Goal: Task Accomplishment & Management: Complete application form

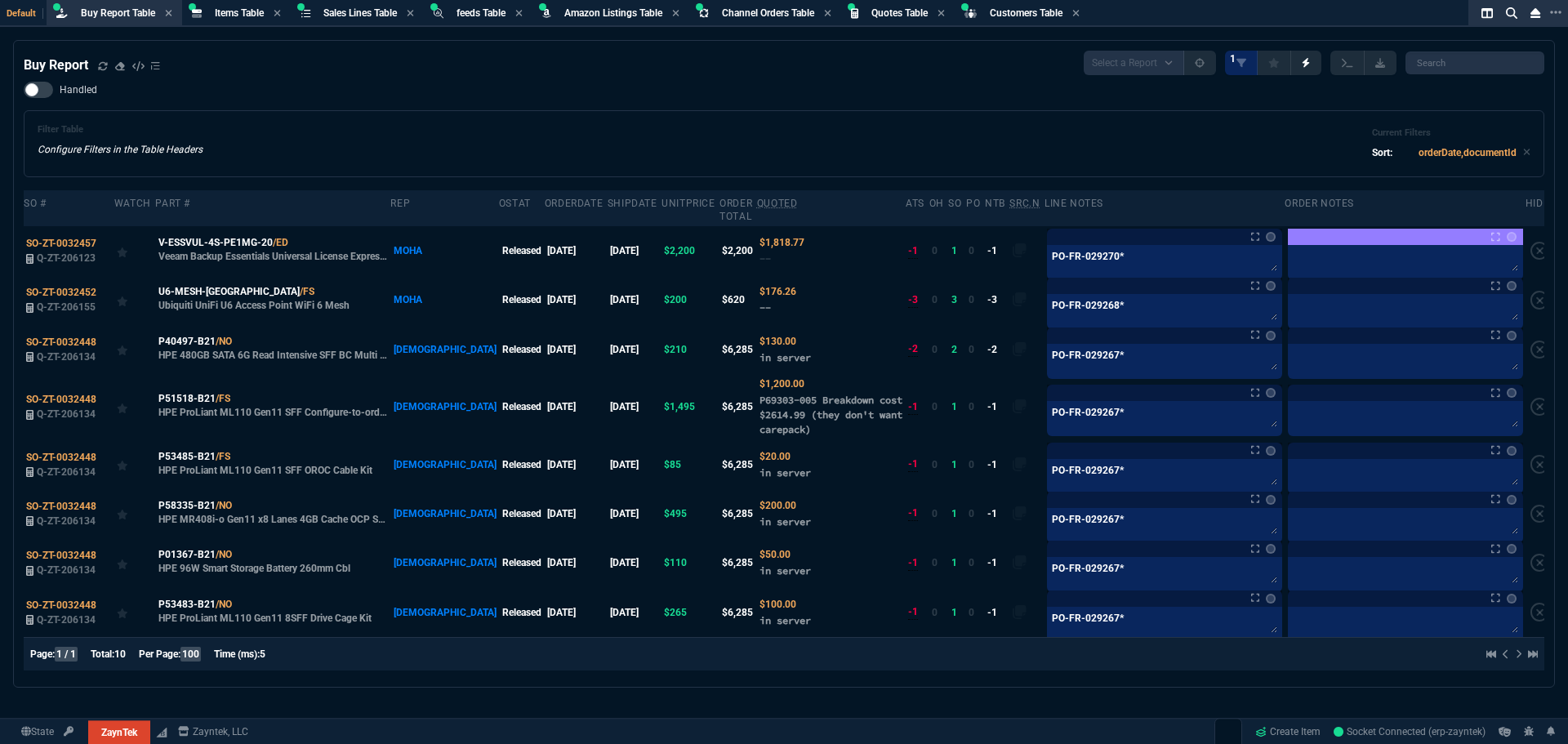
select select "8: NEPT"
drag, startPoint x: 1005, startPoint y: 115, endPoint x: 1422, endPoint y: 515, distance: 577.8
click at [1005, 115] on div "Filter Table Configure Filters in the Table Headers Current Filters Sort: order…" at bounding box center [784, 143] width 1520 height 67
click at [820, 142] on div "Filter Table Configure Filters in the Table Headers Current Filters Sort: order…" at bounding box center [784, 143] width 1493 height 39
click at [873, 79] on div "Buy Report Select a Report Not Purchased 1 Handled Filter Table Configure Filte…" at bounding box center [784, 363] width 1520 height 626
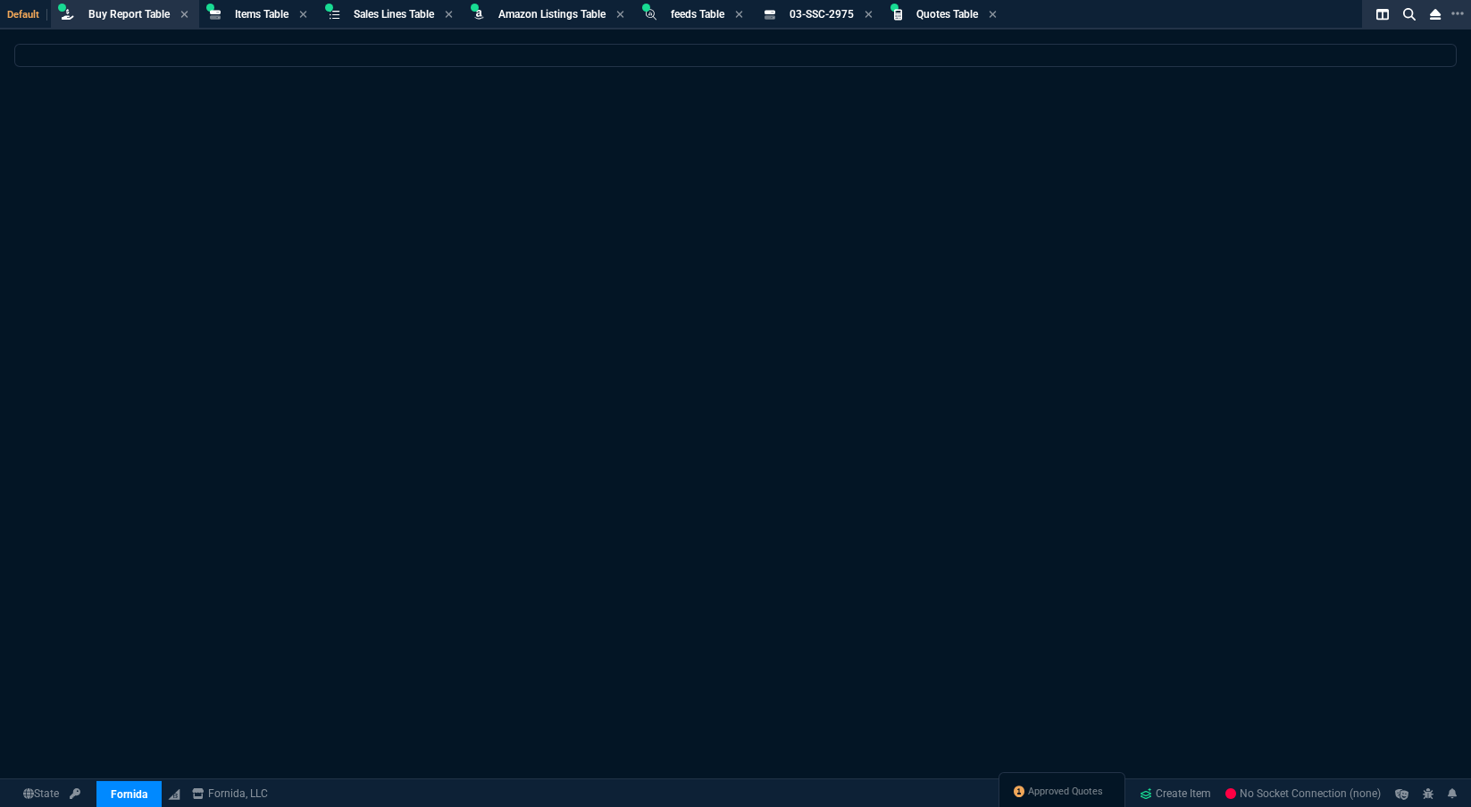
select select "8: NEPT"
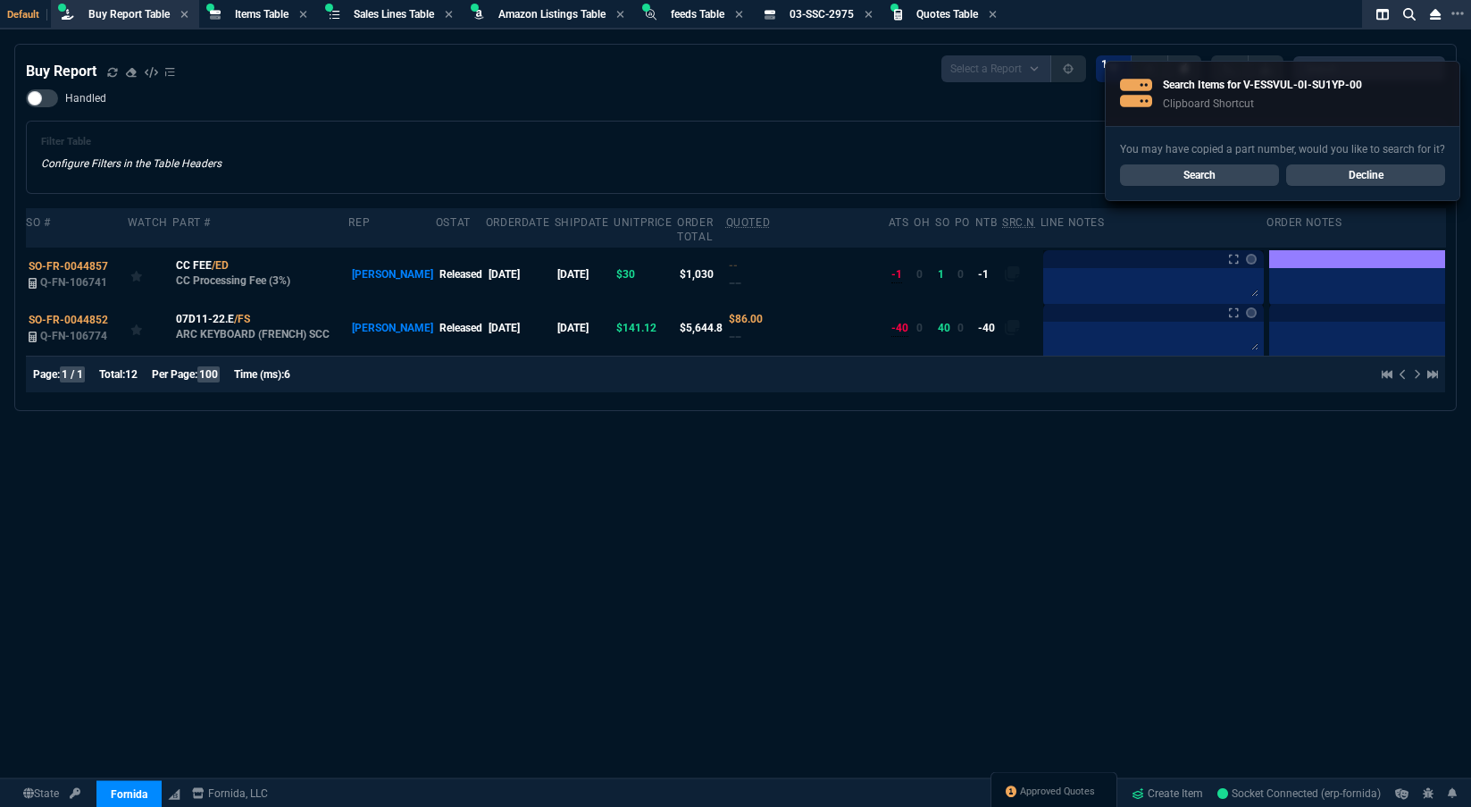
click at [1251, 174] on link "Search" at bounding box center [1199, 174] width 159 height 21
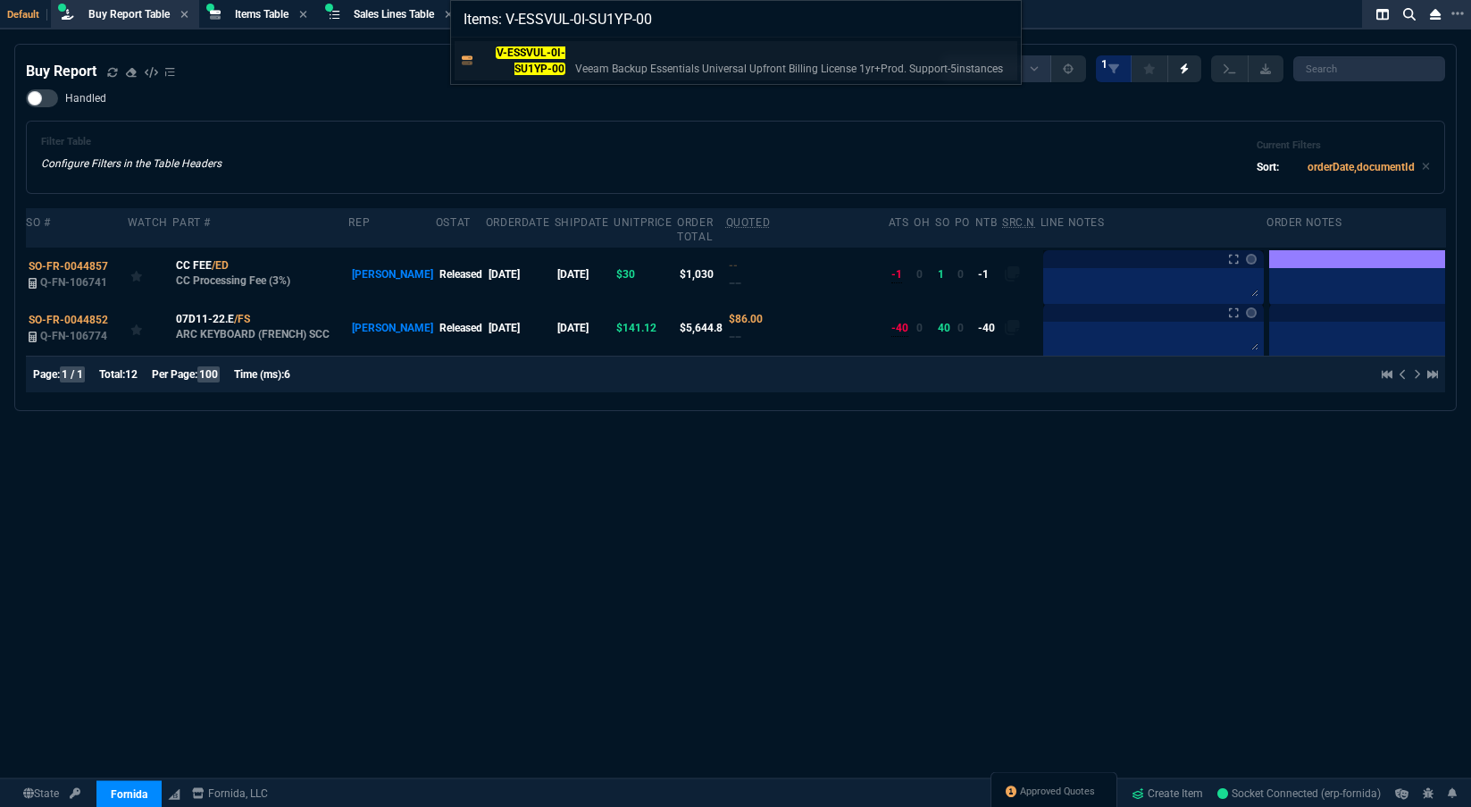
click at [535, 58] on p "V-ESSVUL-0I-SU1YP-00" at bounding box center [523, 61] width 86 height 32
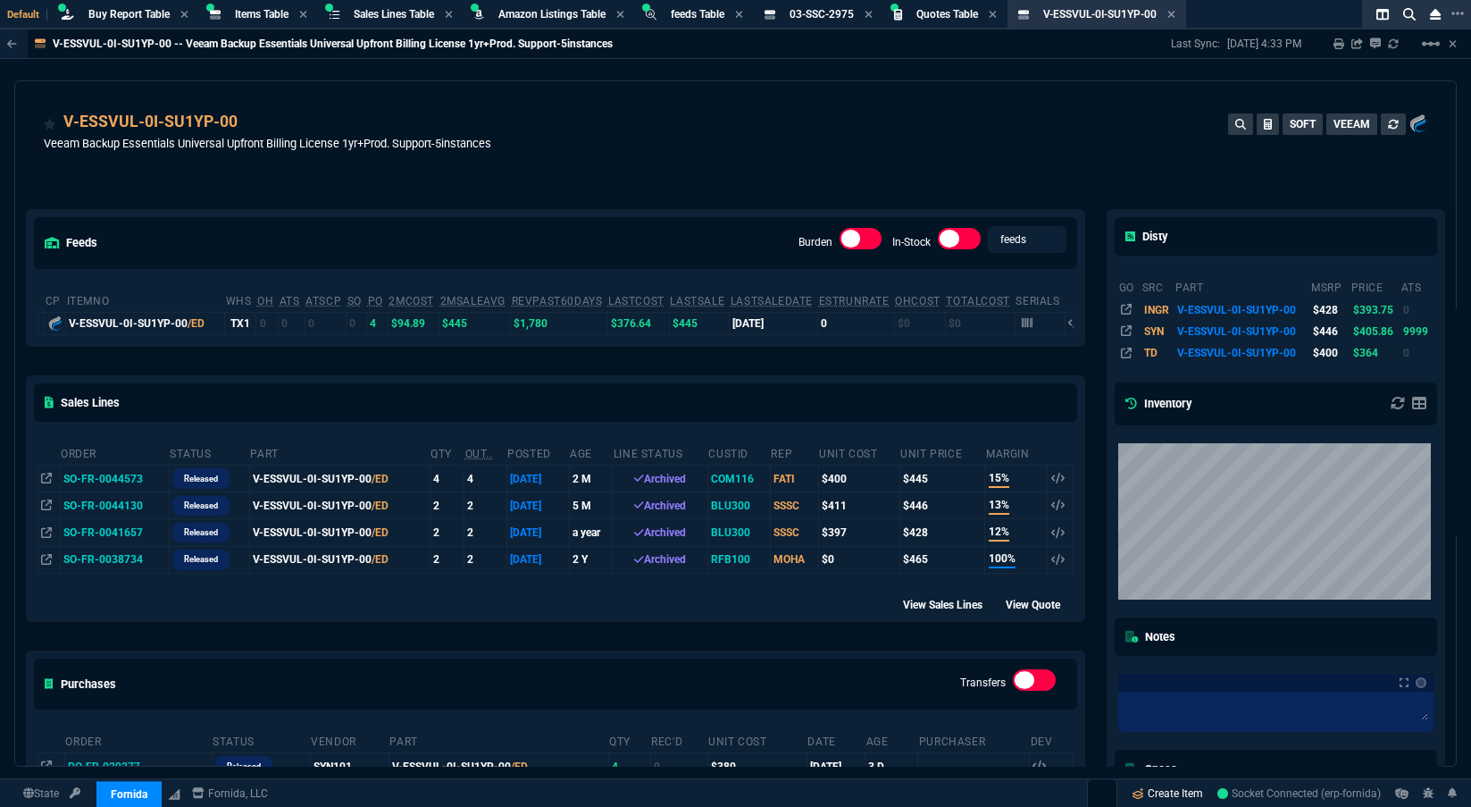
click at [1185, 792] on link "Create Item" at bounding box center [1168, 793] width 86 height 27
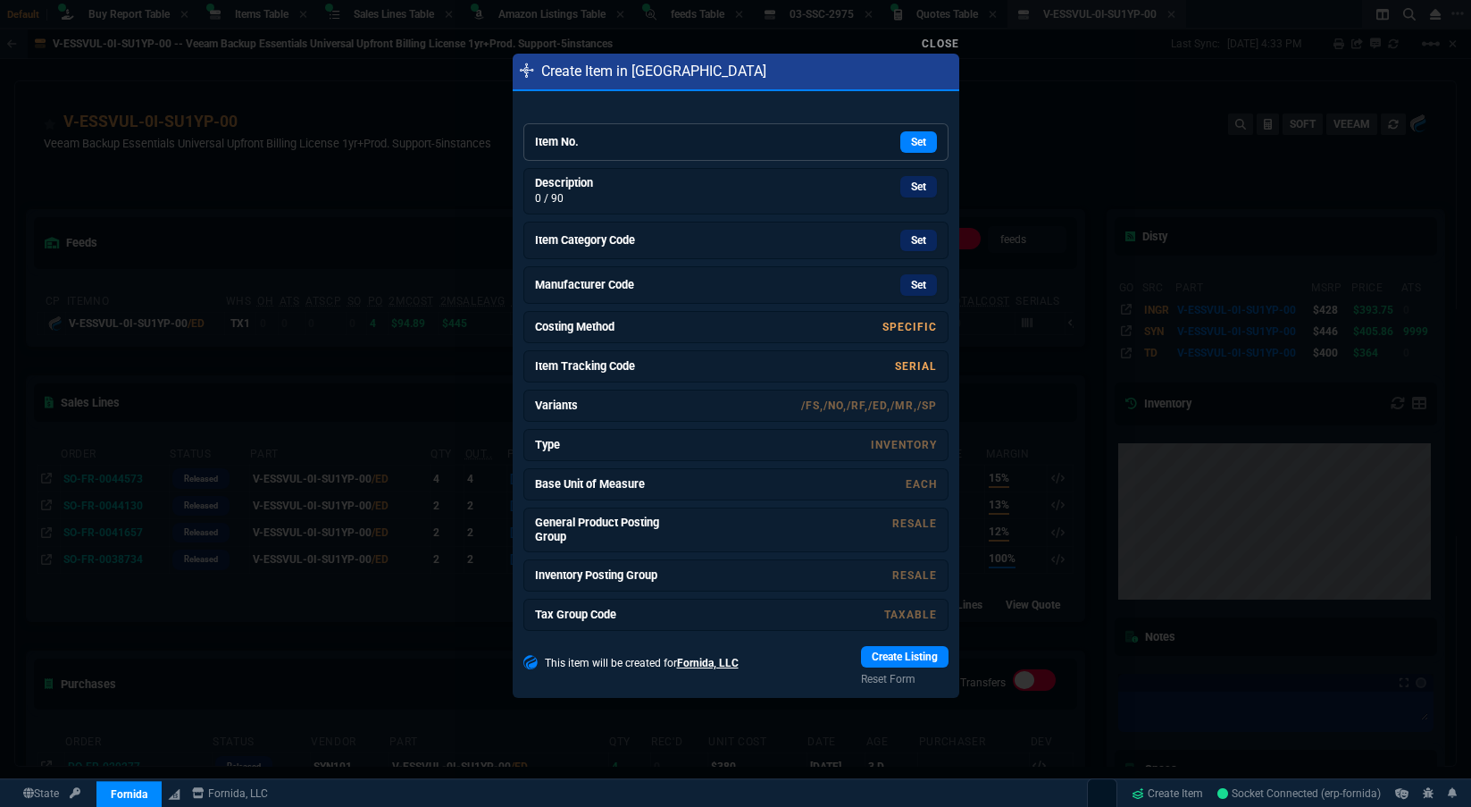
click at [711, 138] on div "Set" at bounding box center [802, 141] width 268 height 21
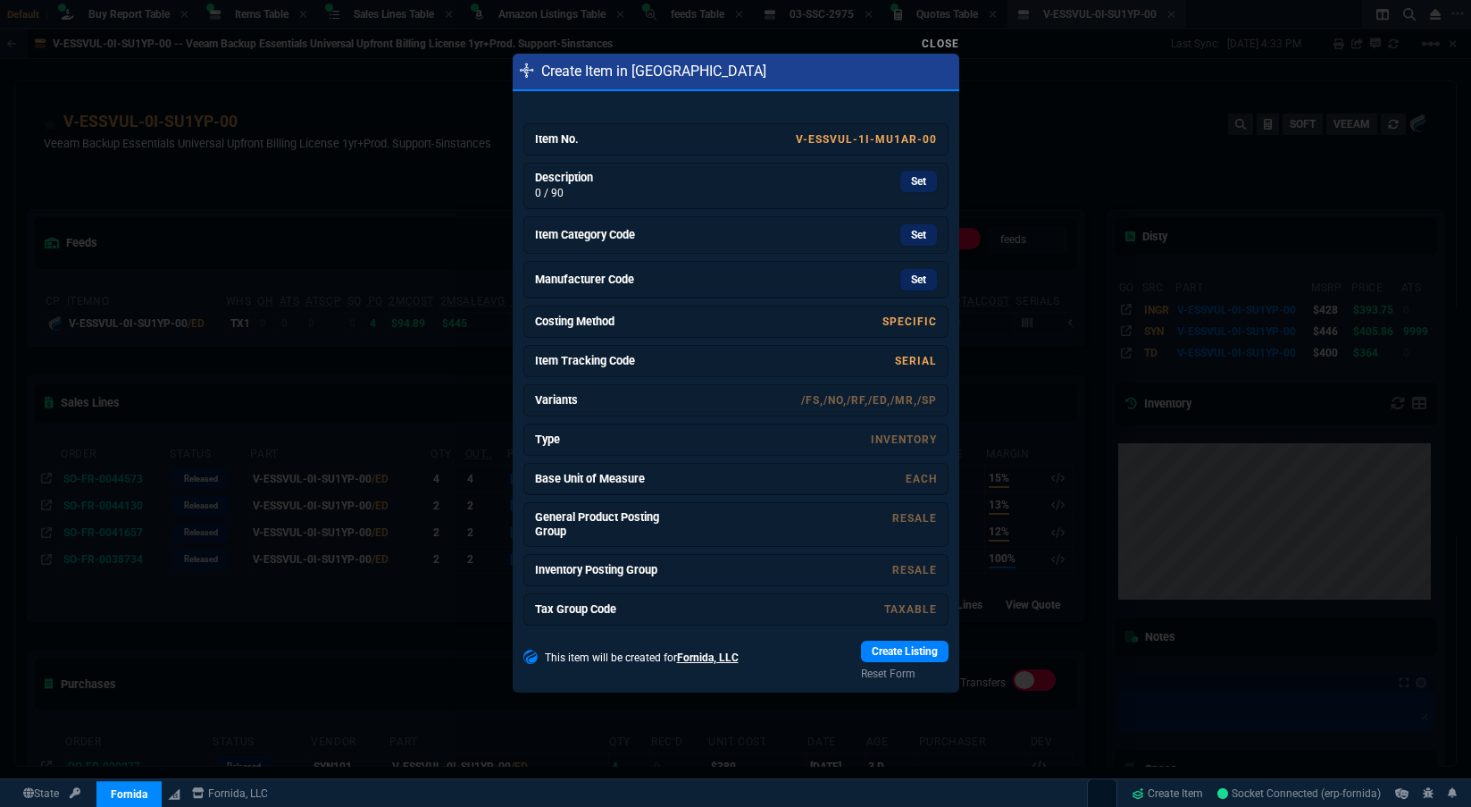
drag, startPoint x: 899, startPoint y: 184, endPoint x: 897, endPoint y: 90, distance: 93.8
click at [900, 184] on link "Set" at bounding box center [918, 181] width 37 height 21
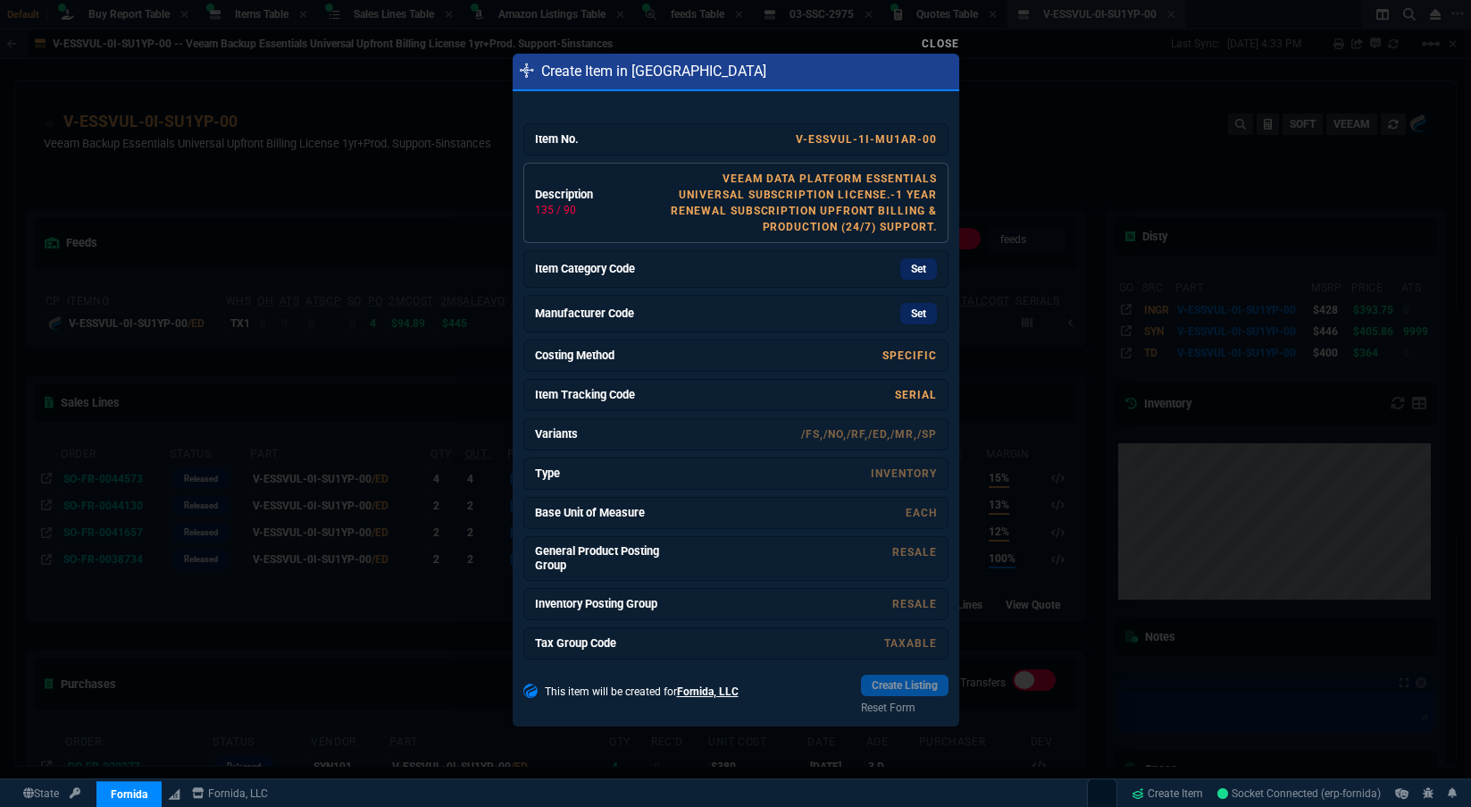
click at [800, 197] on link "VEEAM DATA PLATFORM ESSENTIALS UNIVERSAL SUBSCRIPTION LICENSE.-1 YEAR RENEWAL S…" at bounding box center [803, 202] width 265 height 61
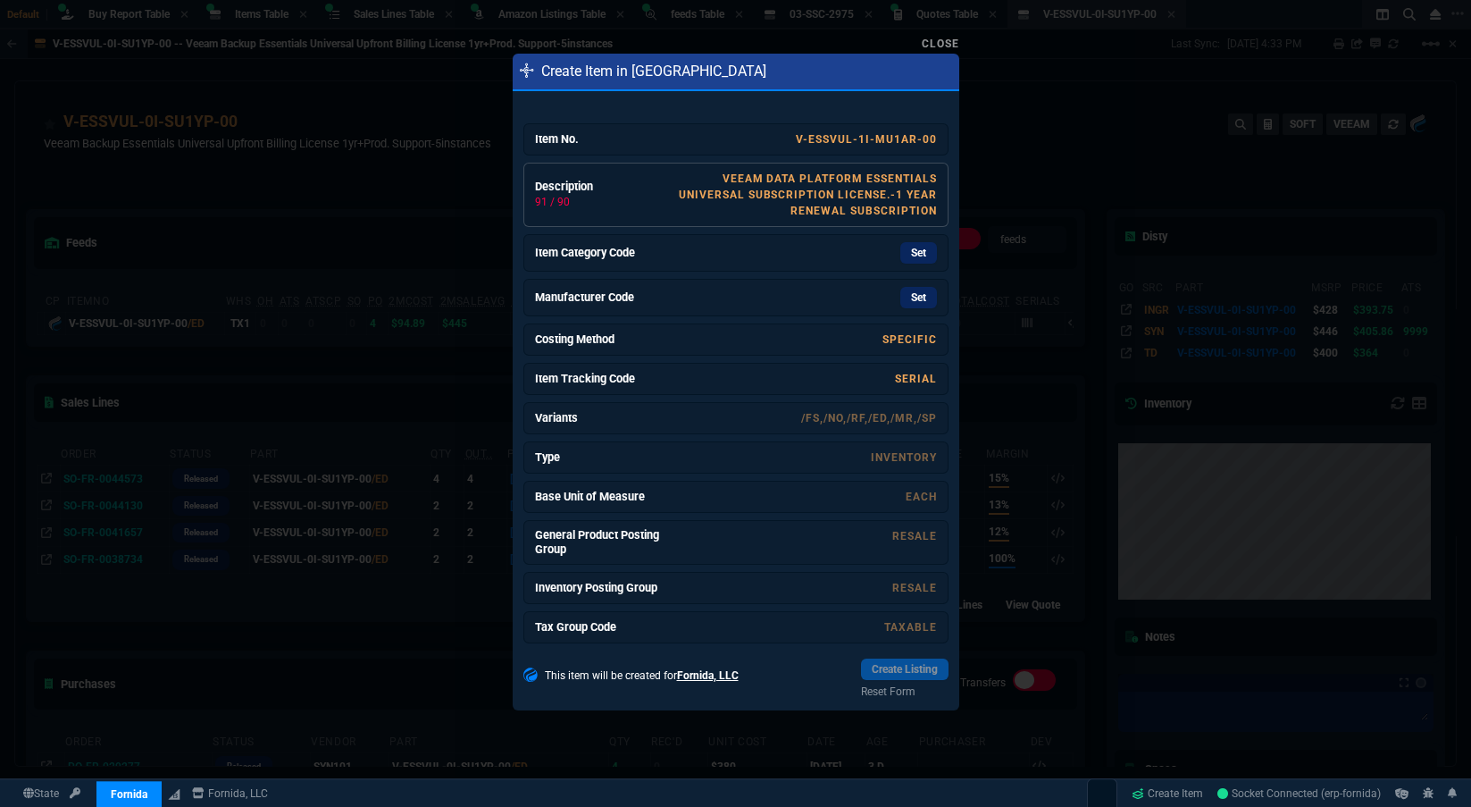
click at [874, 184] on link "VEEAM DATA PLATFORM ESSENTIALS UNIVERSAL SUBSCRIPTION LICENSE.-1 YEAR RENEWAL S…" at bounding box center [807, 194] width 257 height 45
click at [917, 250] on link "Set" at bounding box center [918, 252] width 37 height 21
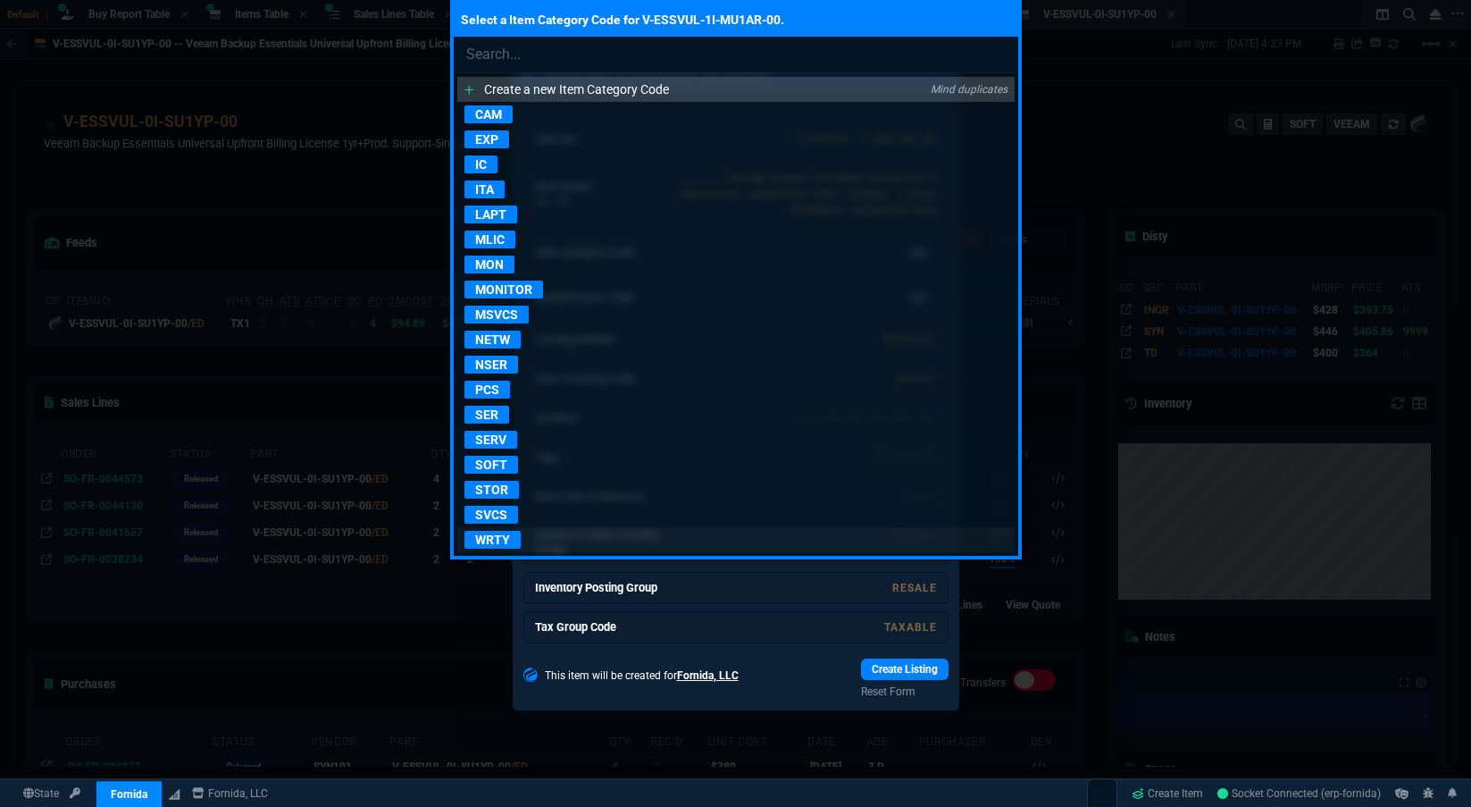
click at [481, 538] on p "WRTY" at bounding box center [493, 540] width 56 height 18
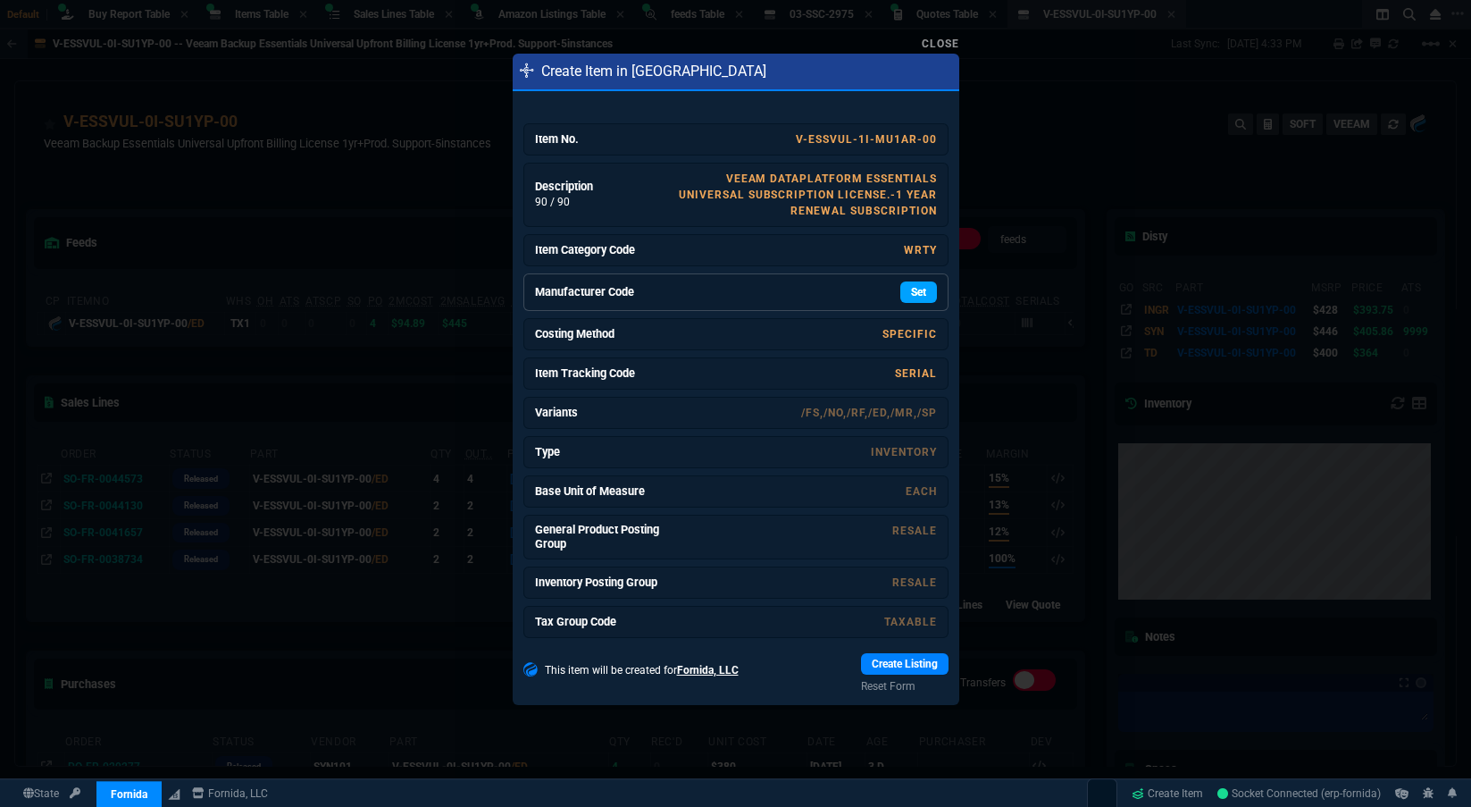
click at [900, 290] on link "Set" at bounding box center [918, 291] width 37 height 21
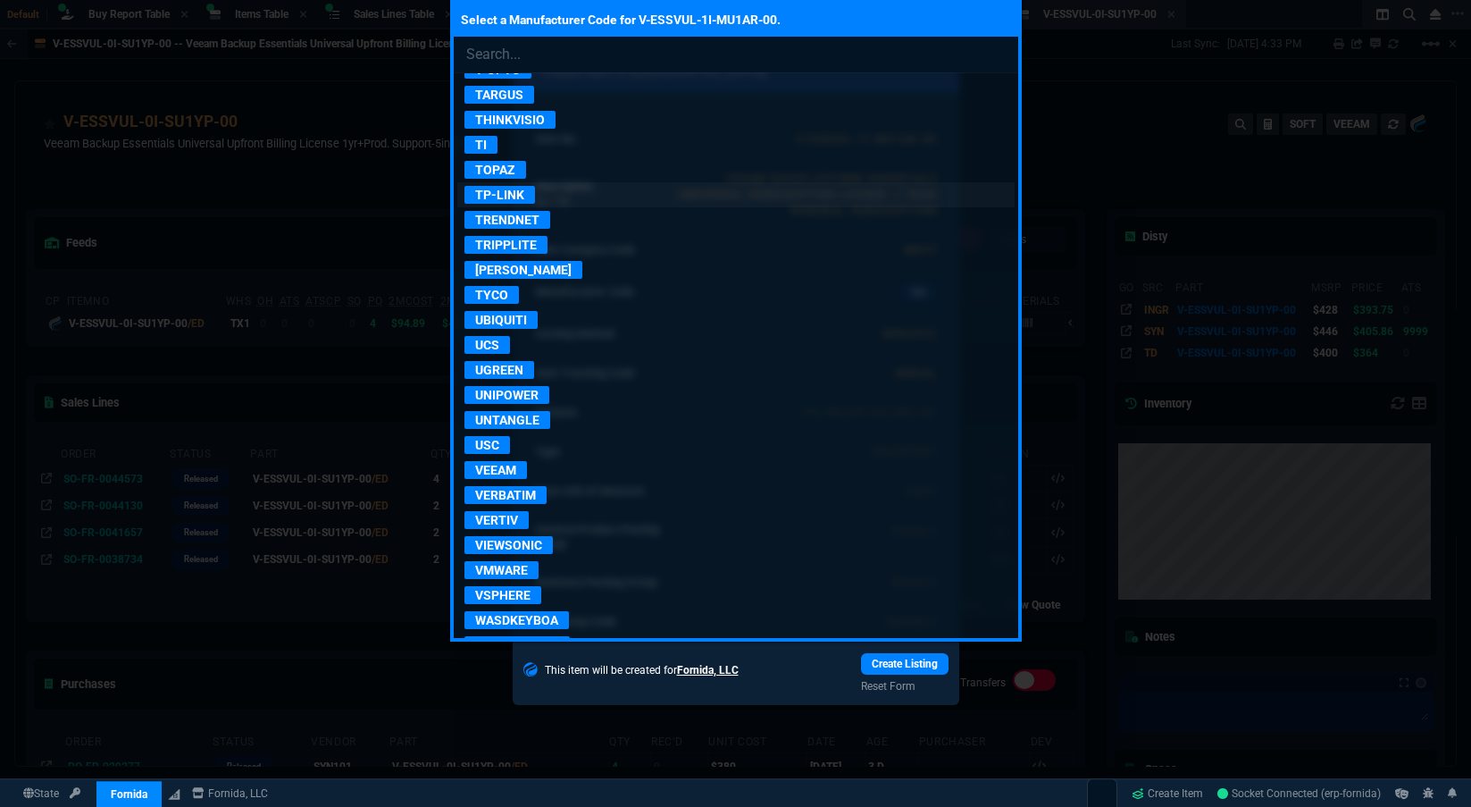
scroll to position [3663, 0]
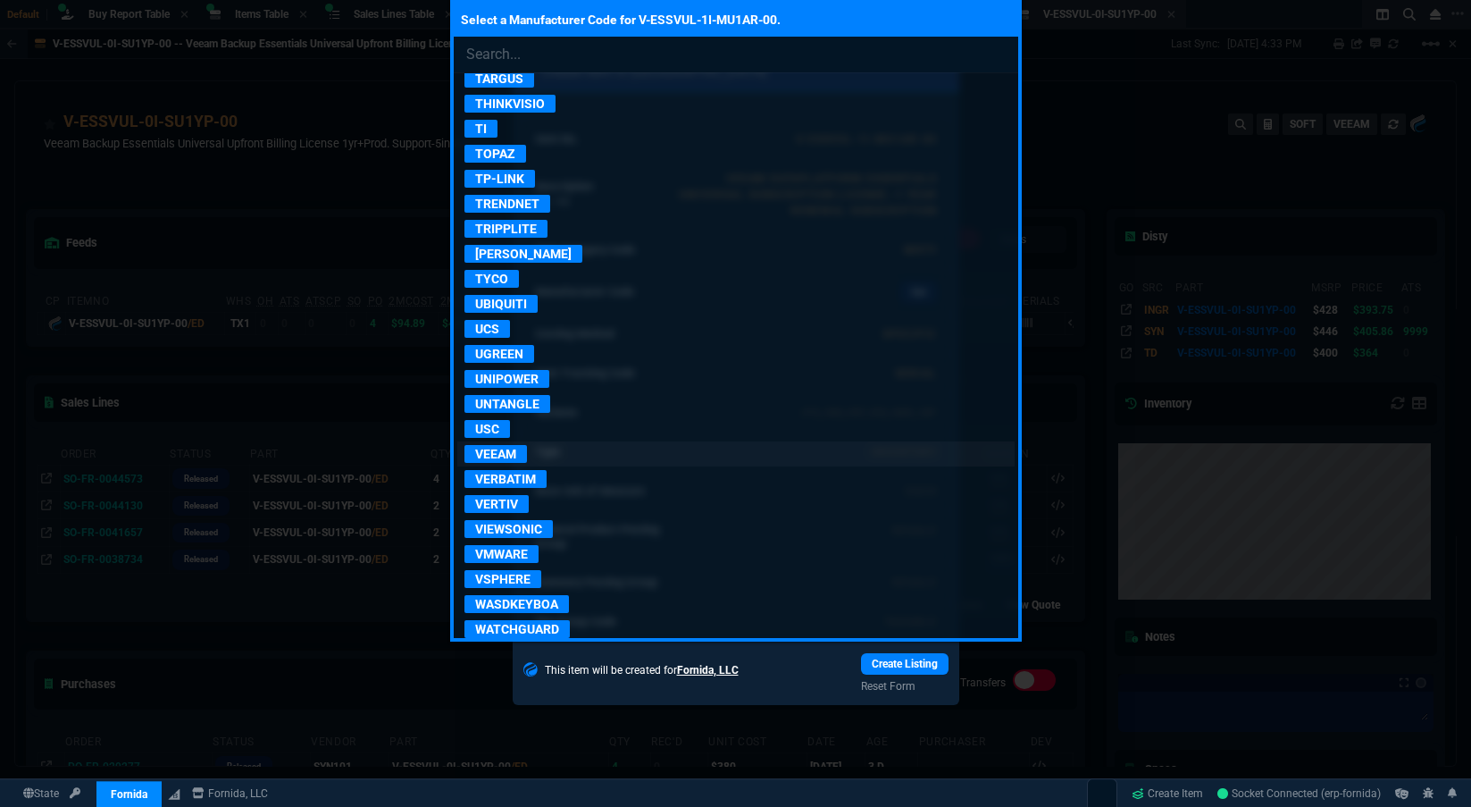
click at [515, 448] on p "VEEAM" at bounding box center [496, 454] width 63 height 18
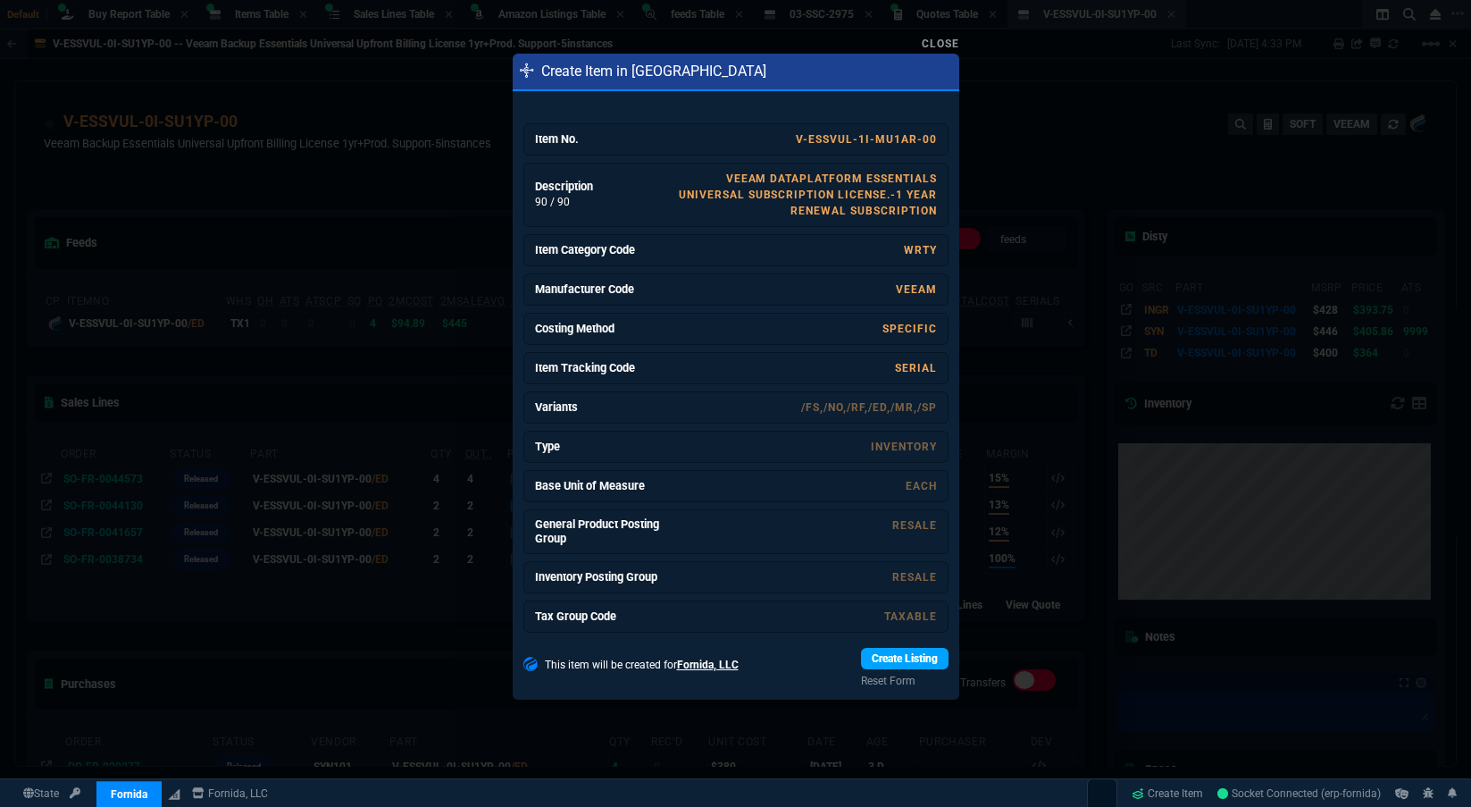
click at [893, 668] on link "Create Listing" at bounding box center [905, 658] width 88 height 21
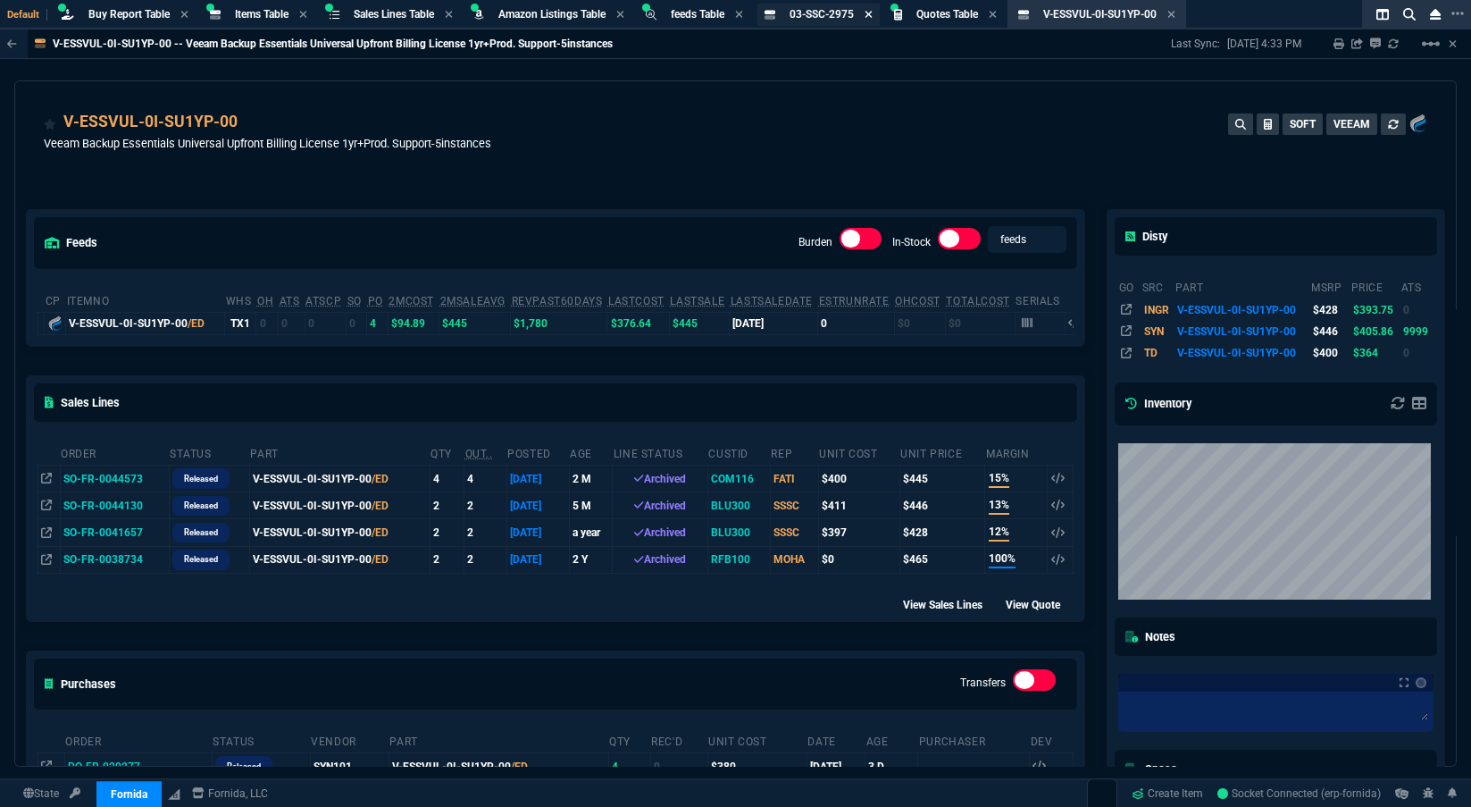
click at [873, 10] on icon at bounding box center [869, 14] width 8 height 11
click at [1045, 13] on icon at bounding box center [1041, 14] width 7 height 7
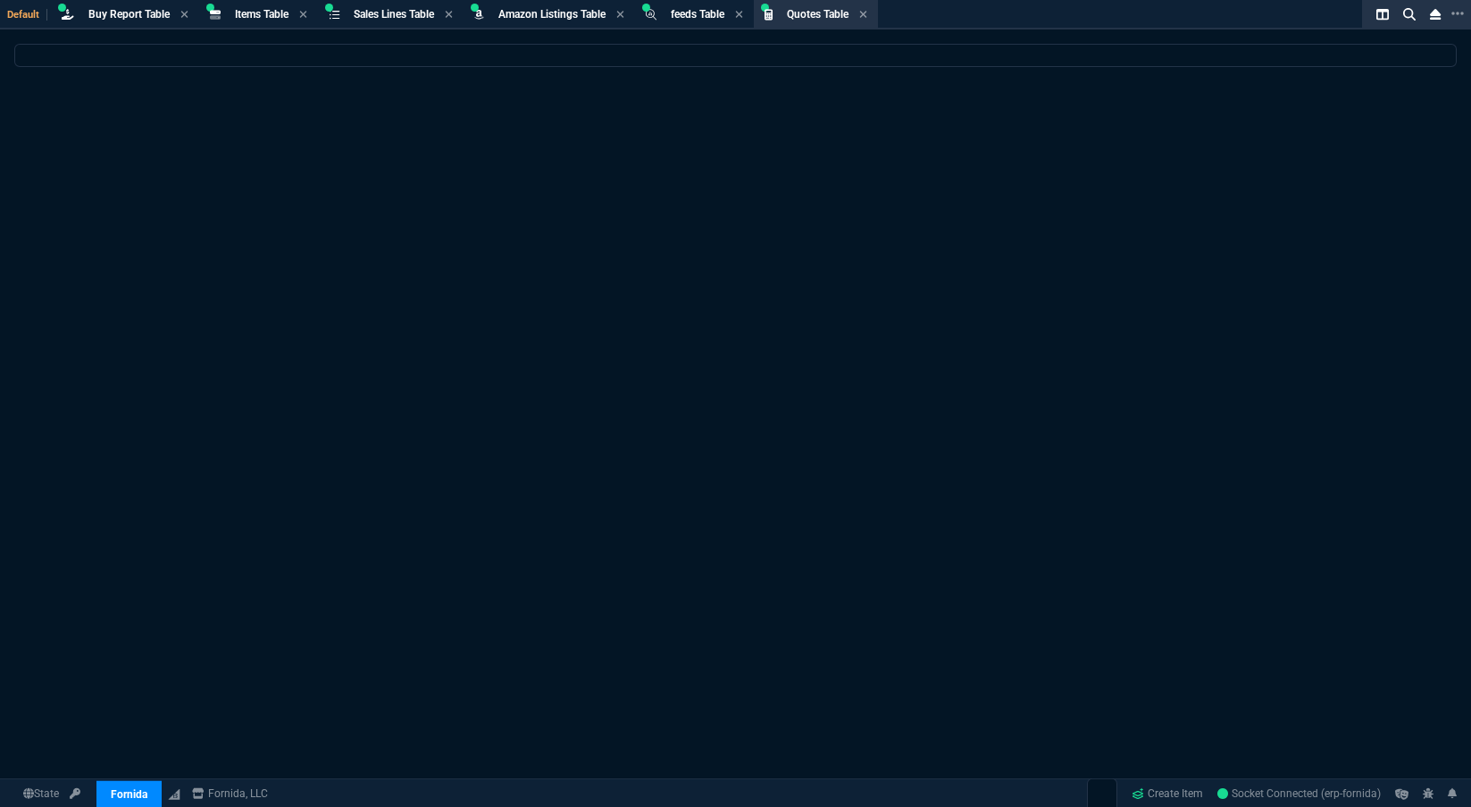
select select
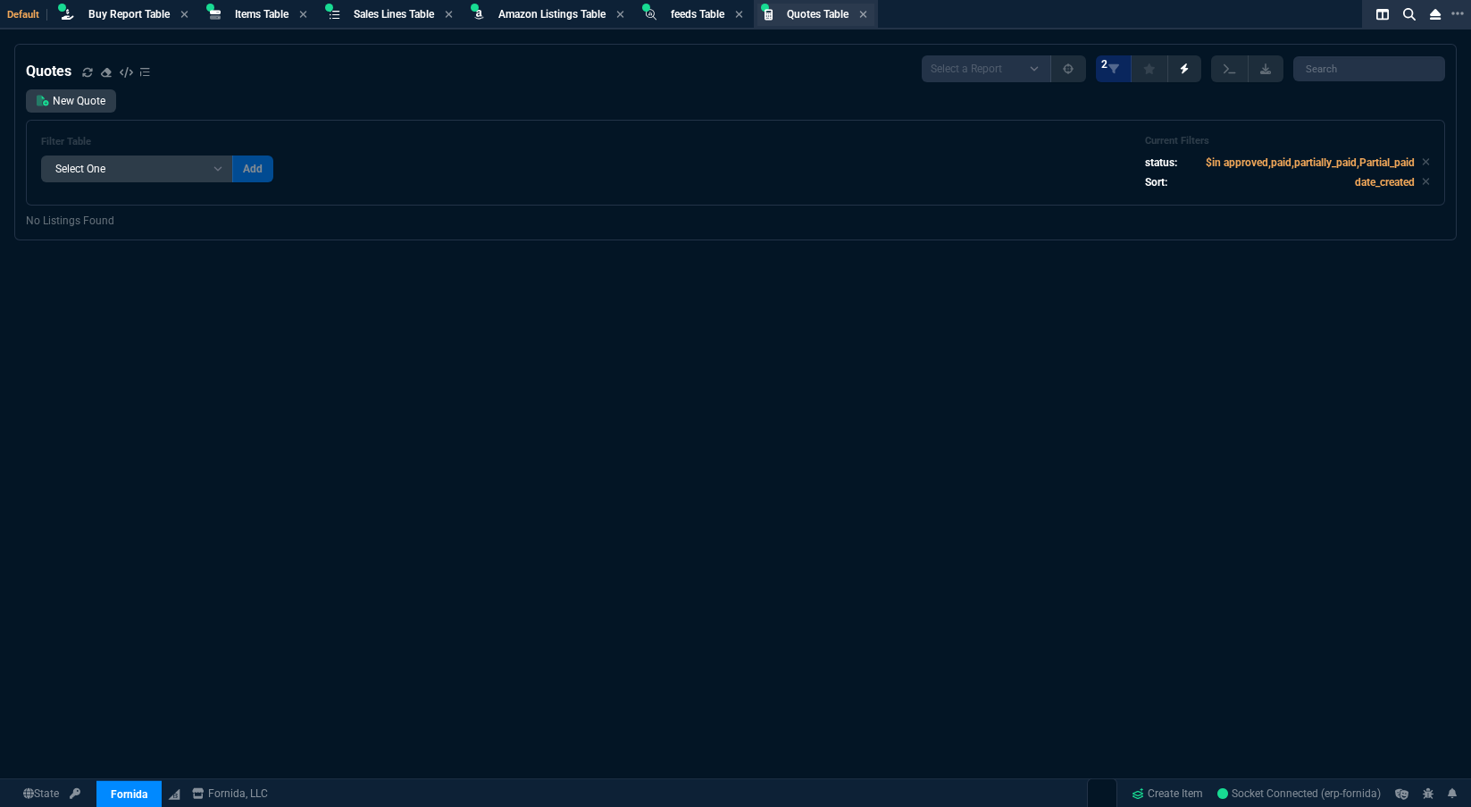
click at [817, 18] on span "Quotes Table" at bounding box center [818, 14] width 62 height 13
click at [48, 98] on link "New Quote" at bounding box center [71, 100] width 90 height 23
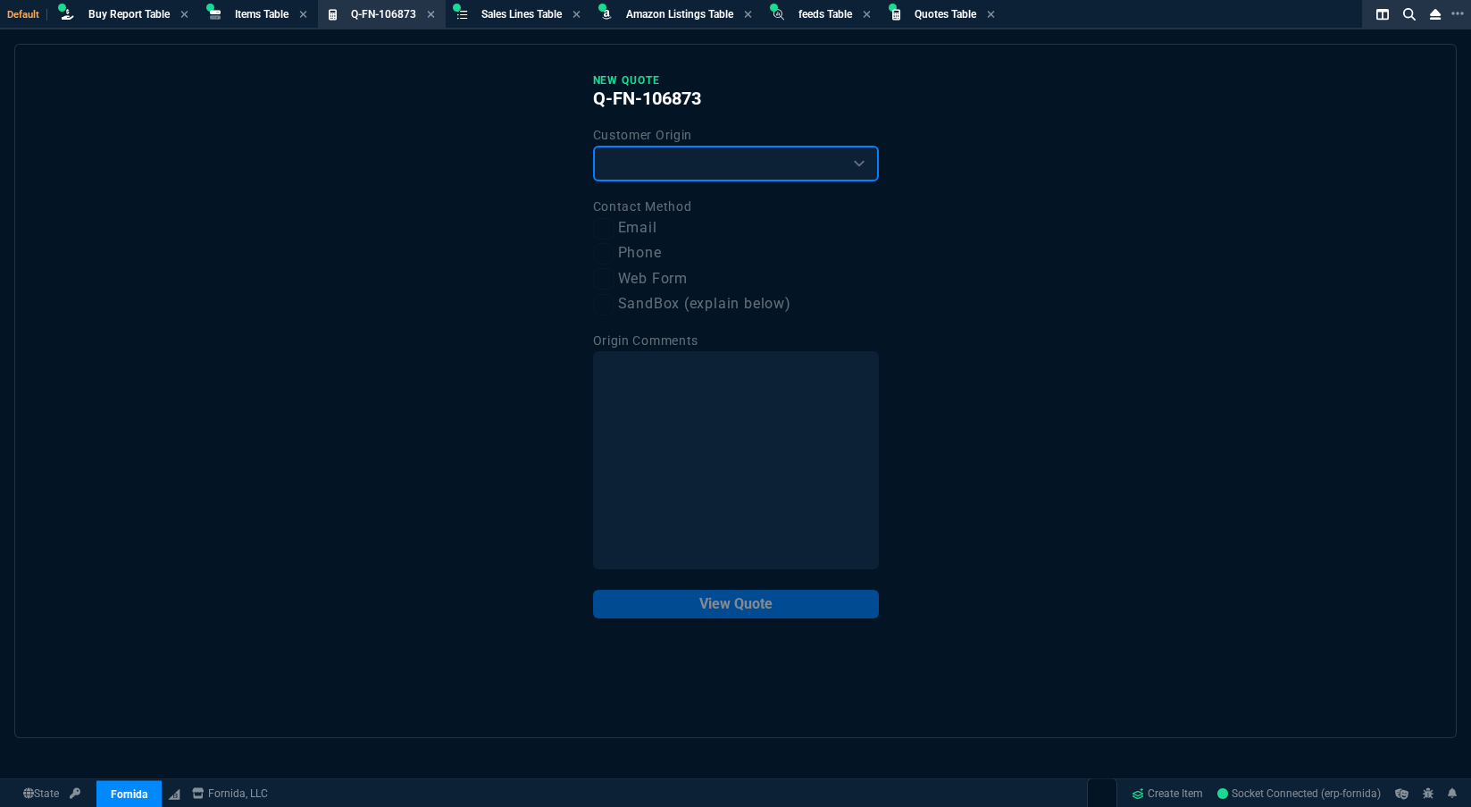
click at [666, 168] on select "Existing Customer Amazon Lead (first order) Website Lead (first order) Called (…" at bounding box center [736, 164] width 286 height 36
select select "existing"
click at [593, 147] on select "Existing Customer Amazon Lead (first order) Website Lead (first order) Called (…" at bounding box center [736, 164] width 286 height 36
click at [620, 229] on label "Email" at bounding box center [736, 228] width 286 height 22
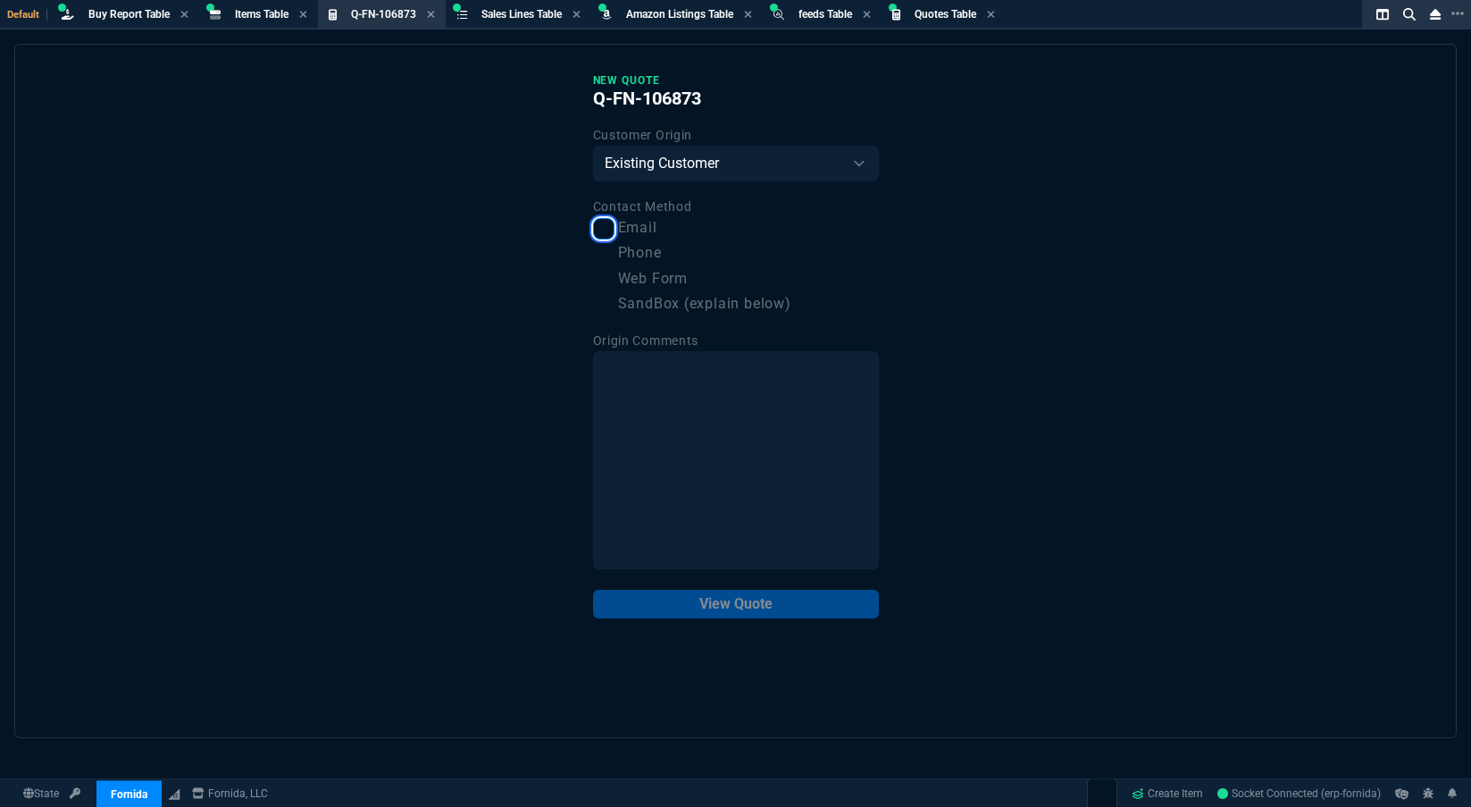
click at [615, 229] on input "Email" at bounding box center [603, 228] width 21 height 21
checkbox input "true"
click at [830, 607] on button "View Quote" at bounding box center [736, 604] width 286 height 29
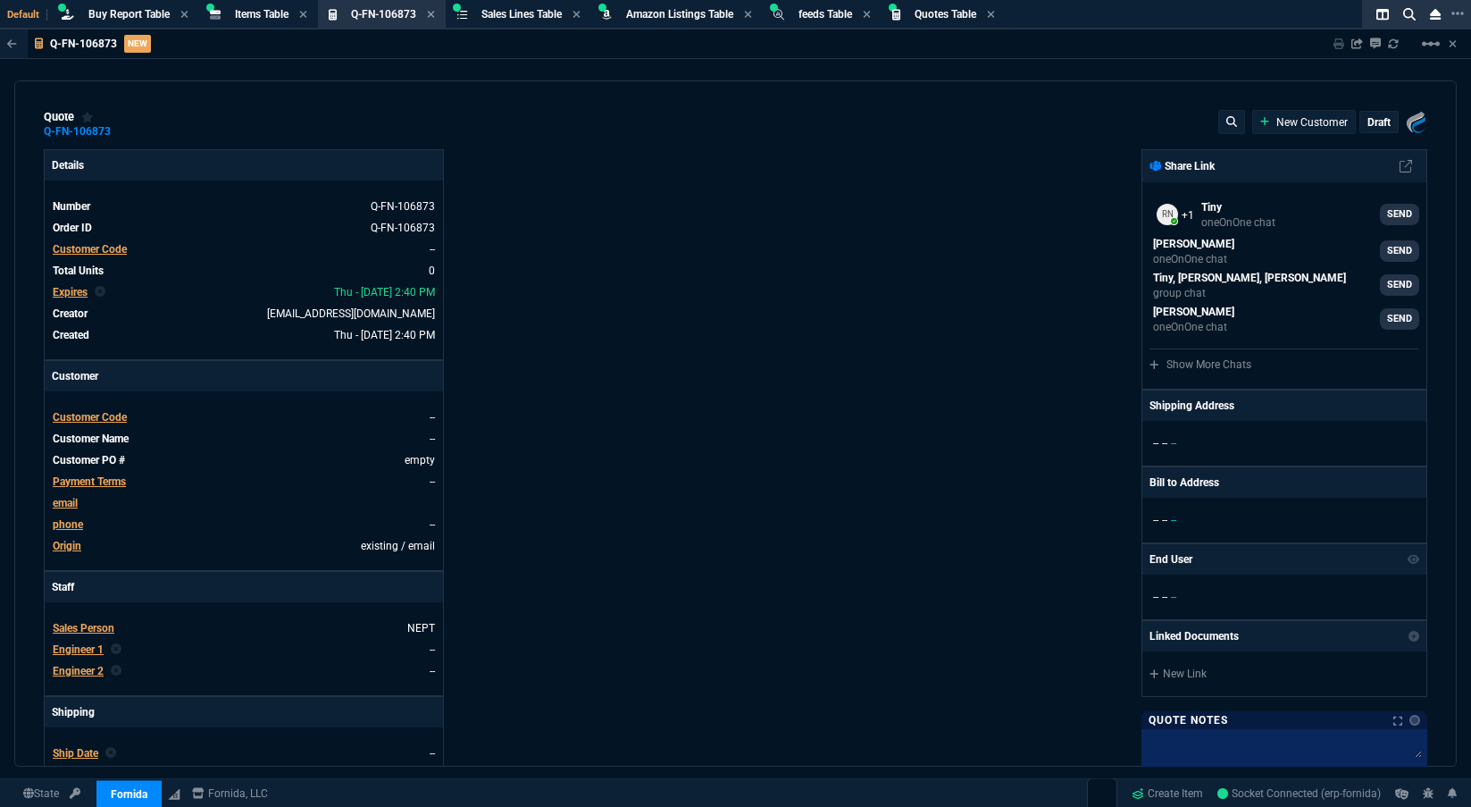
click at [105, 243] on span "Customer Code" at bounding box center [90, 249] width 74 height 13
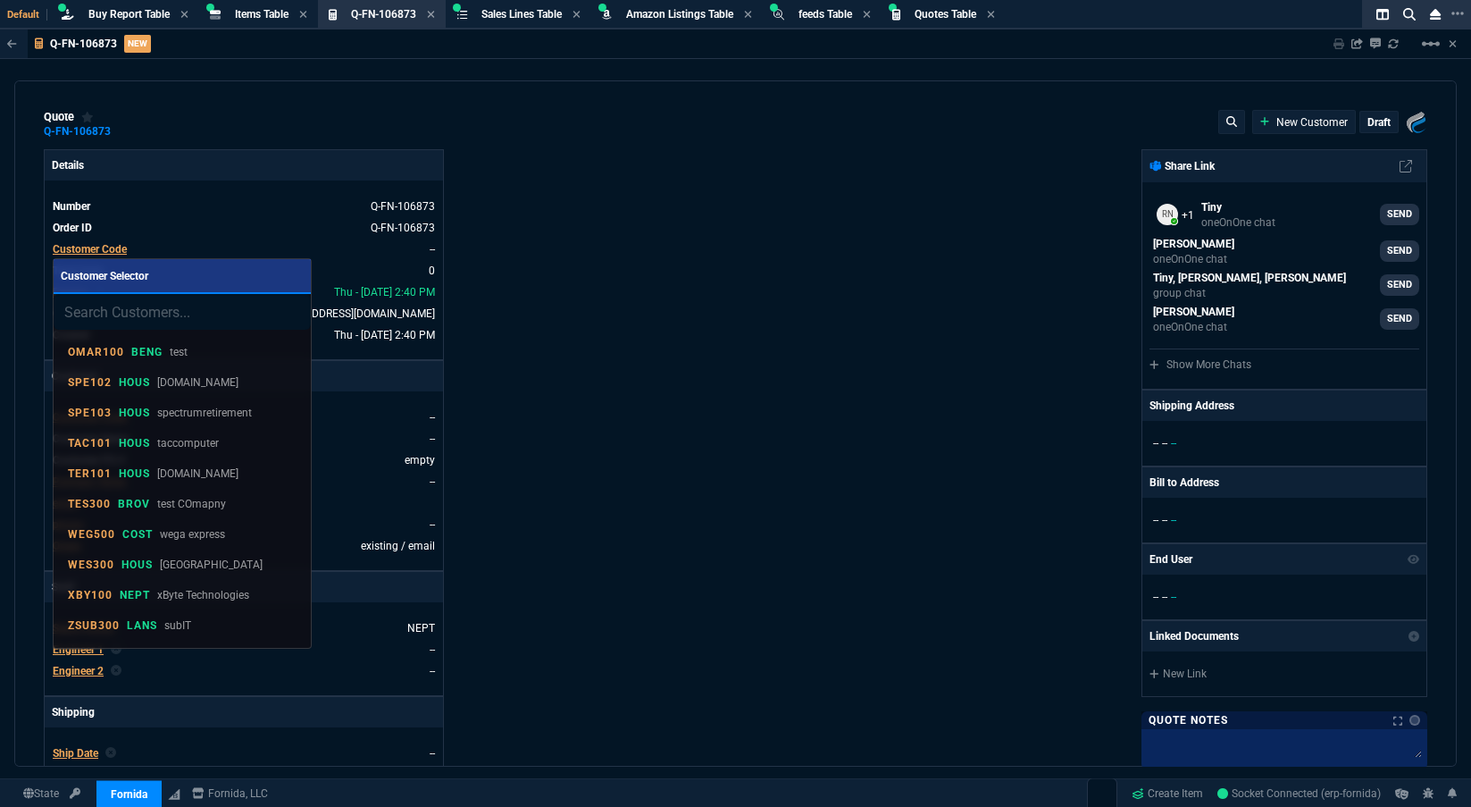
click at [158, 313] on input "search" at bounding box center [182, 312] width 257 height 36
type input "tnt100"
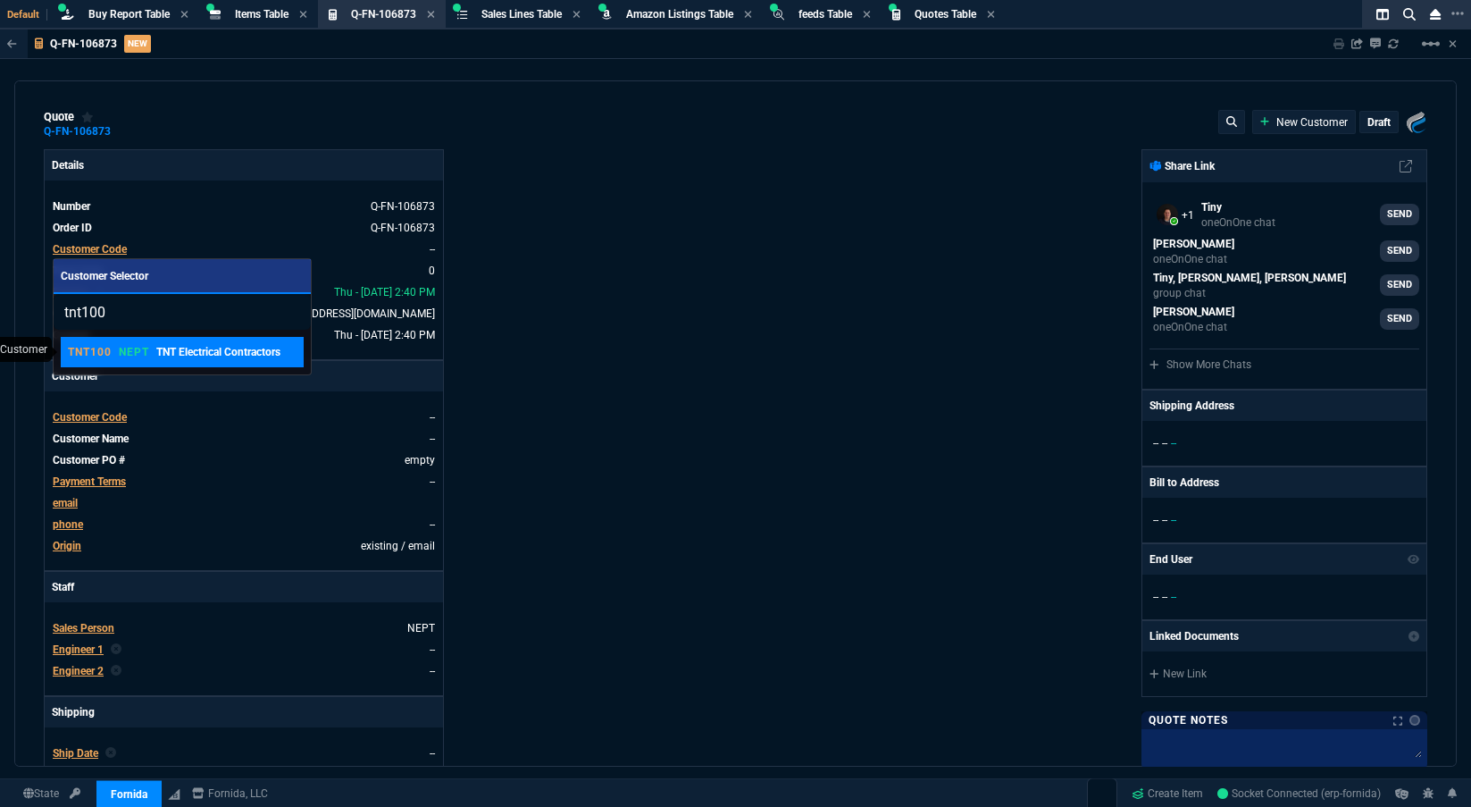
click at [76, 352] on p "TNT100" at bounding box center [90, 352] width 44 height 14
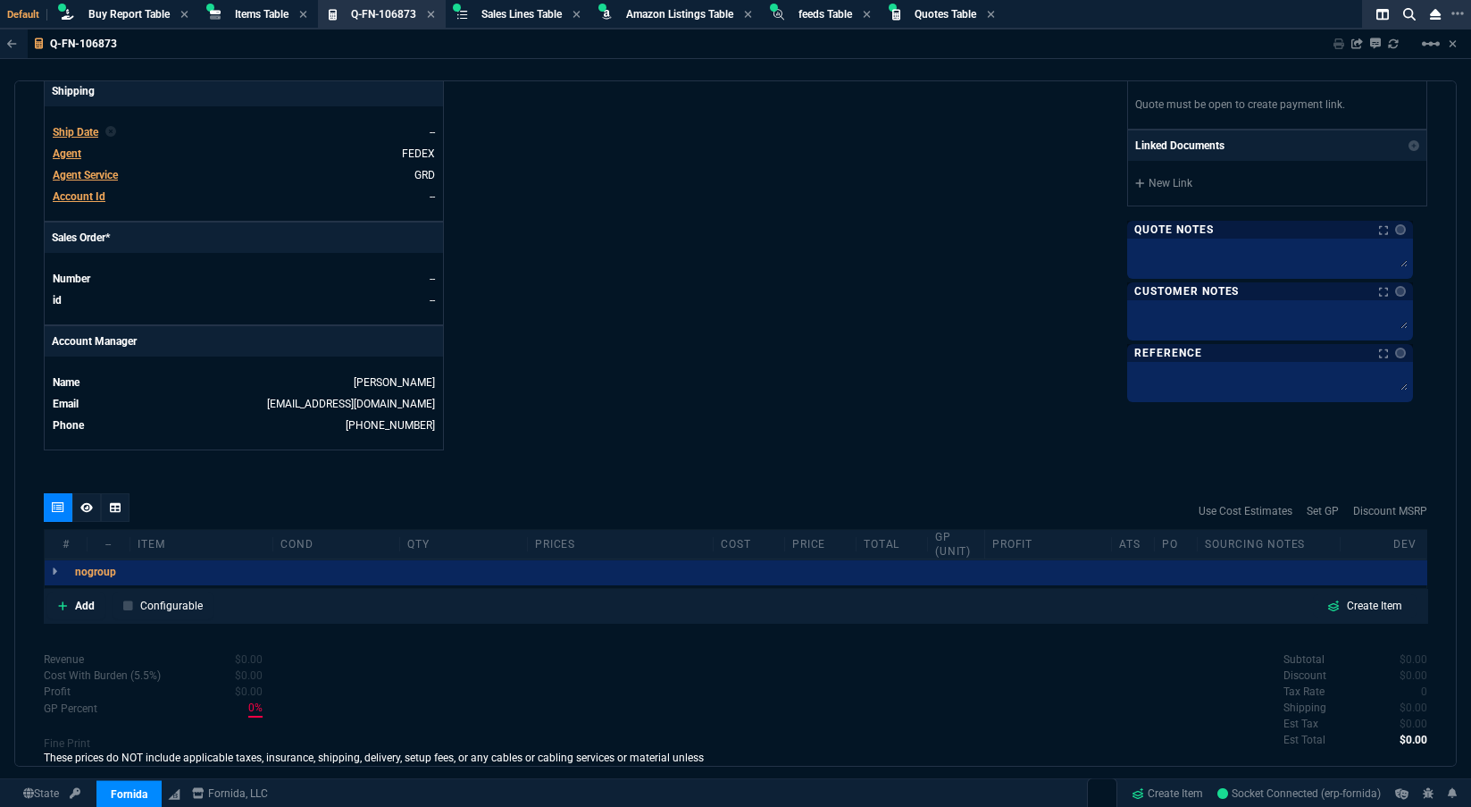
scroll to position [625, 0]
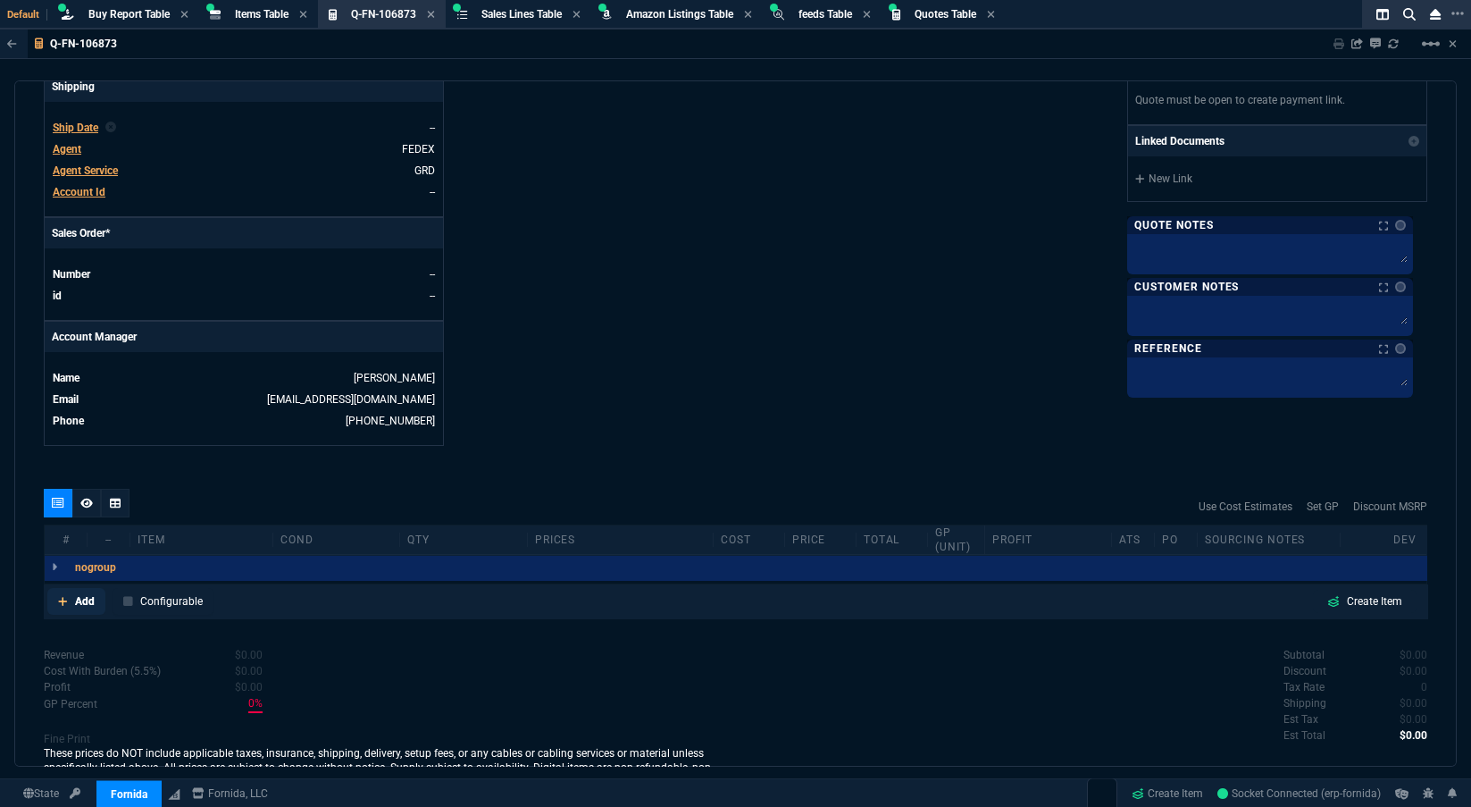
click at [79, 602] on p "Add" at bounding box center [85, 601] width 20 height 16
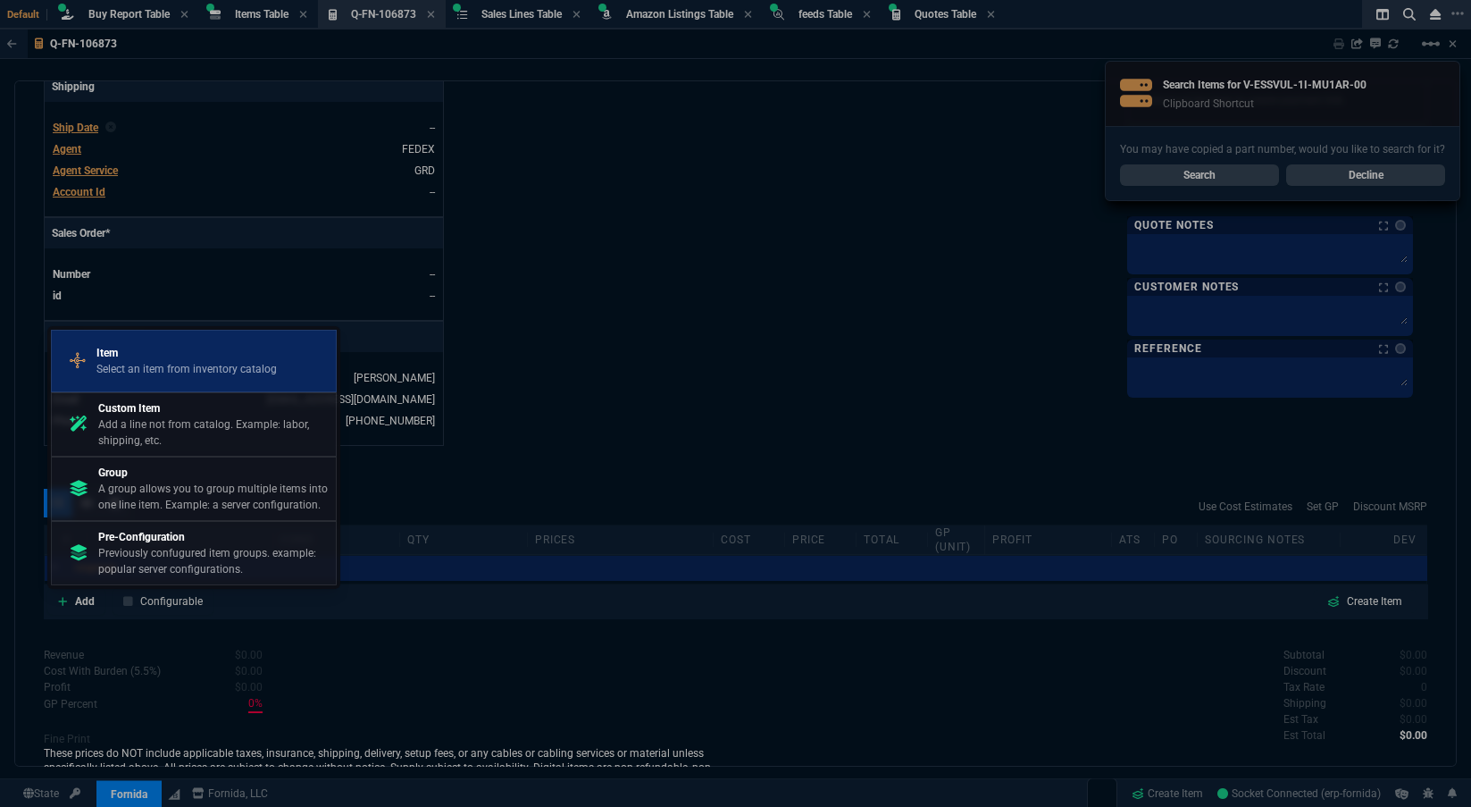
click at [165, 354] on p "Item" at bounding box center [186, 353] width 180 height 16
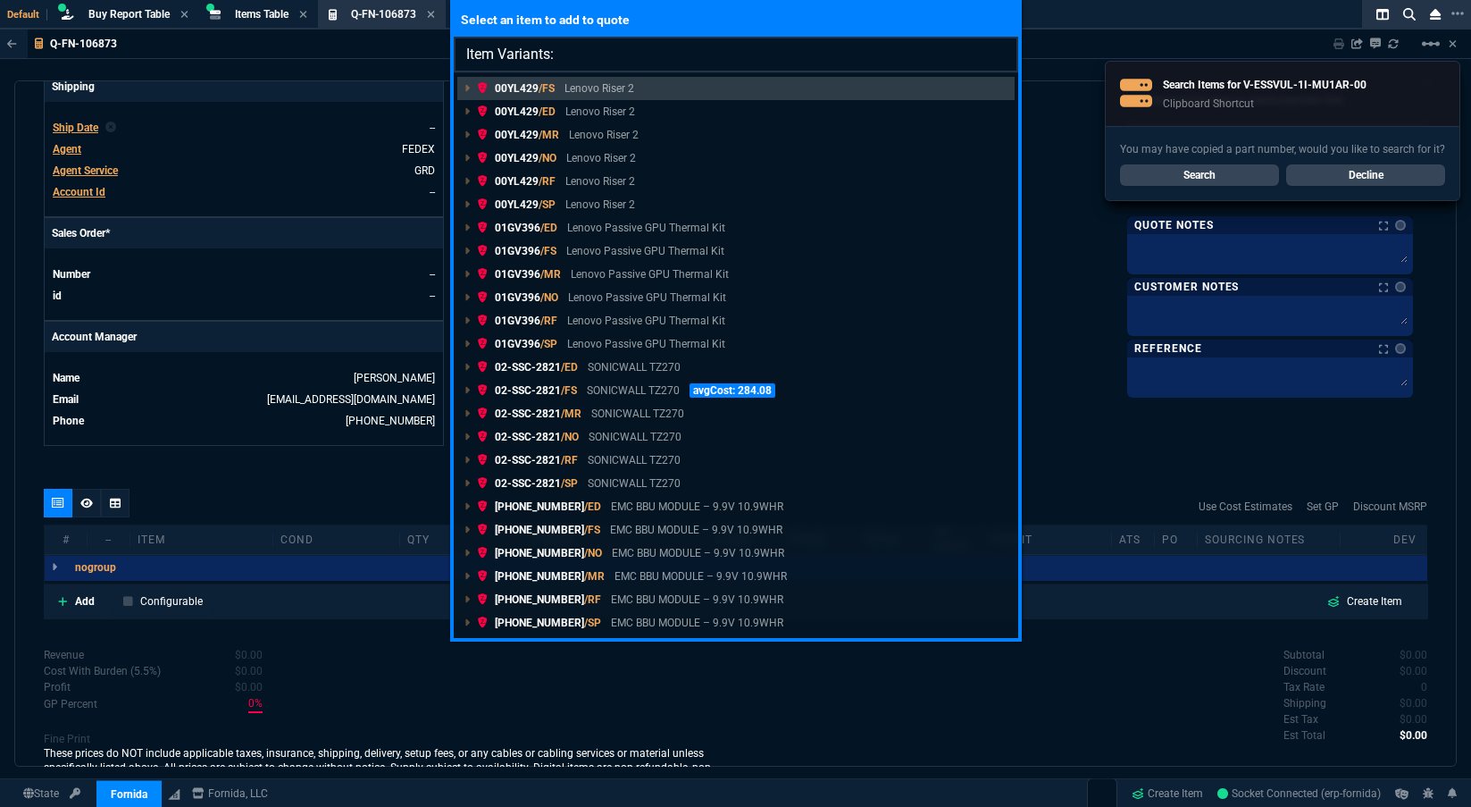
click at [575, 54] on input "Item Variants:" at bounding box center [736, 55] width 565 height 36
type input "Item Variants: V-ESSVUL-1I-MU1AR-00"
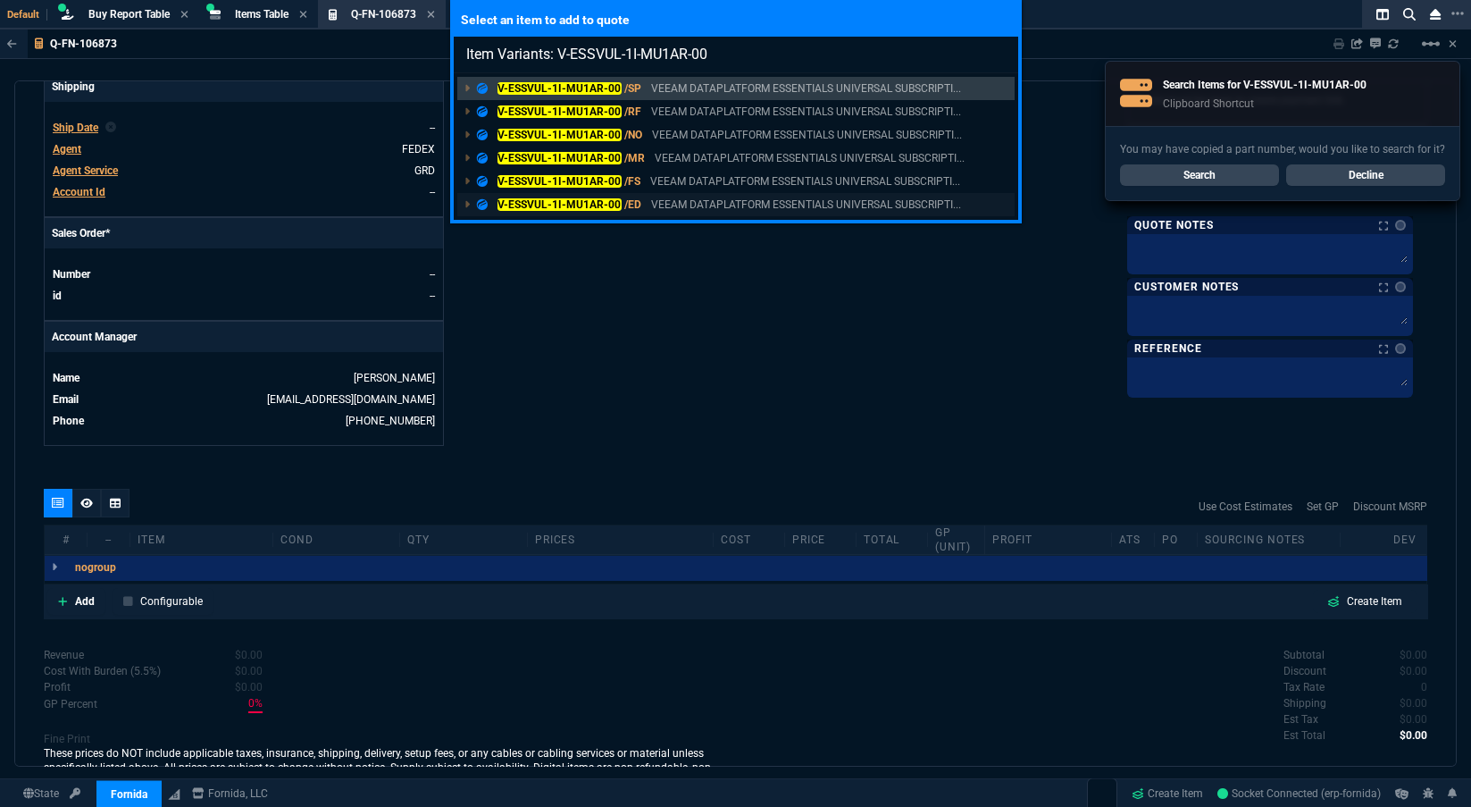
click at [556, 203] on mark "V-ESSVUL-1I-MU1AR-00" at bounding box center [560, 204] width 124 height 13
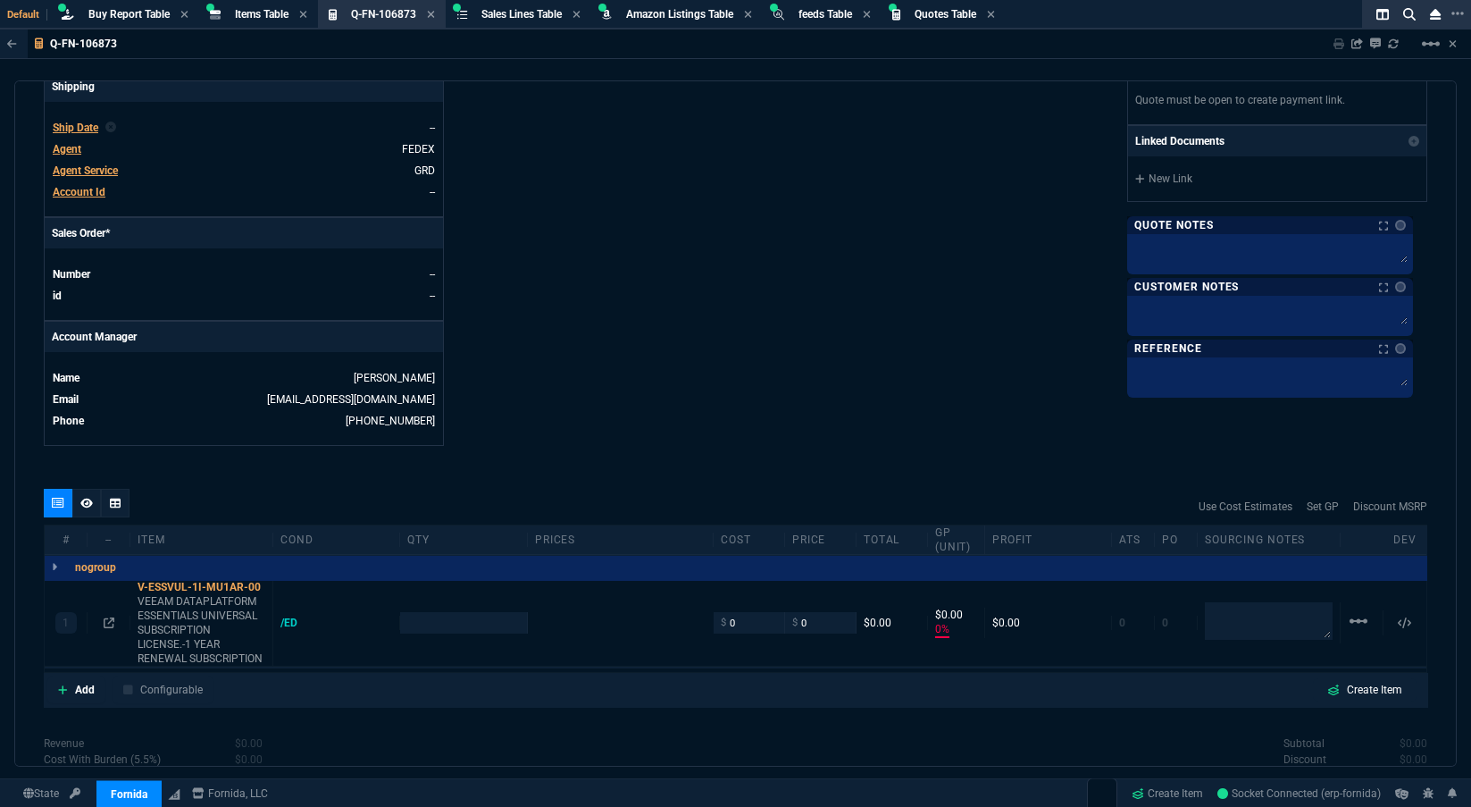
type input "0"
type input "100"
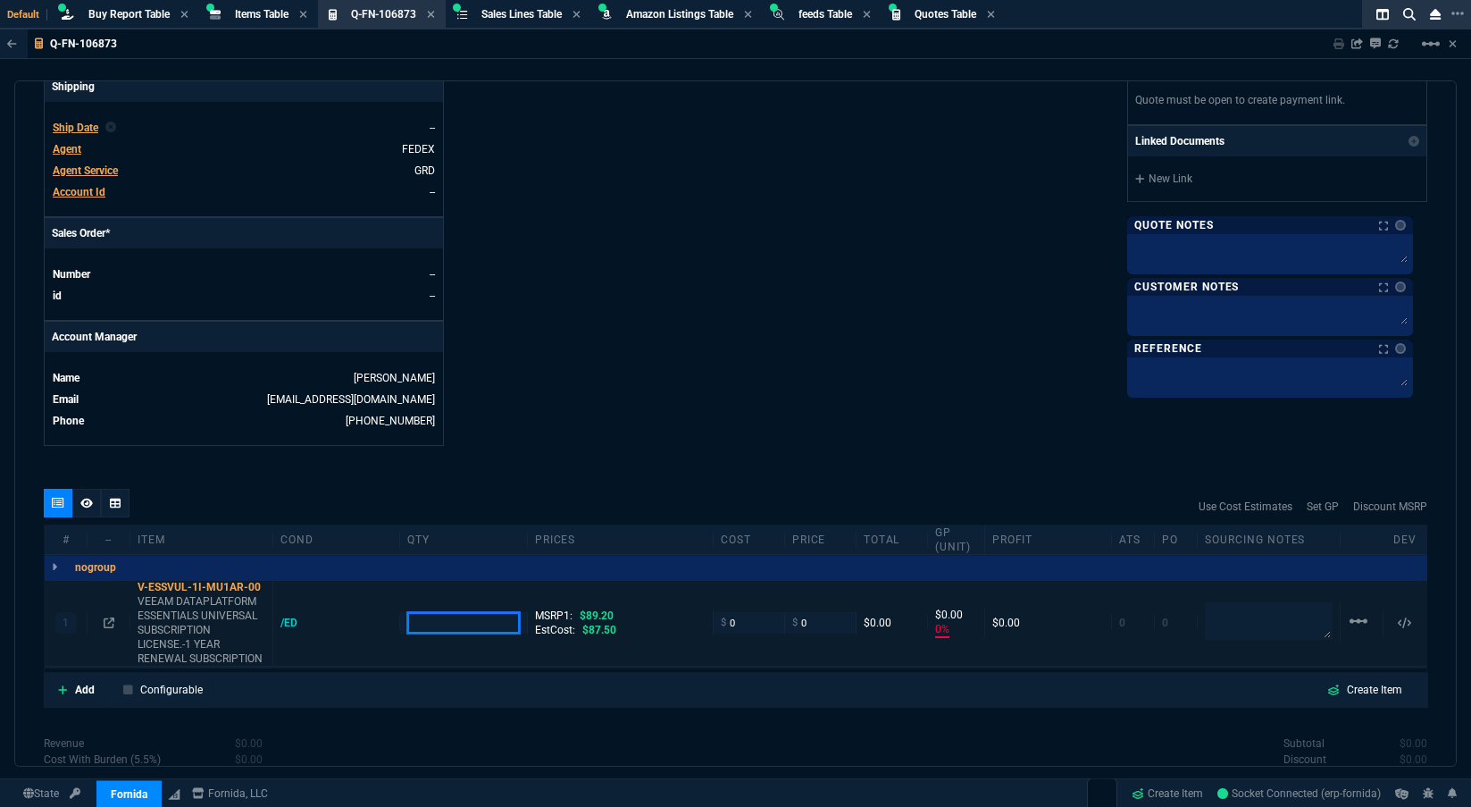
click at [444, 628] on input "number" at bounding box center [463, 622] width 112 height 21
type input "10"
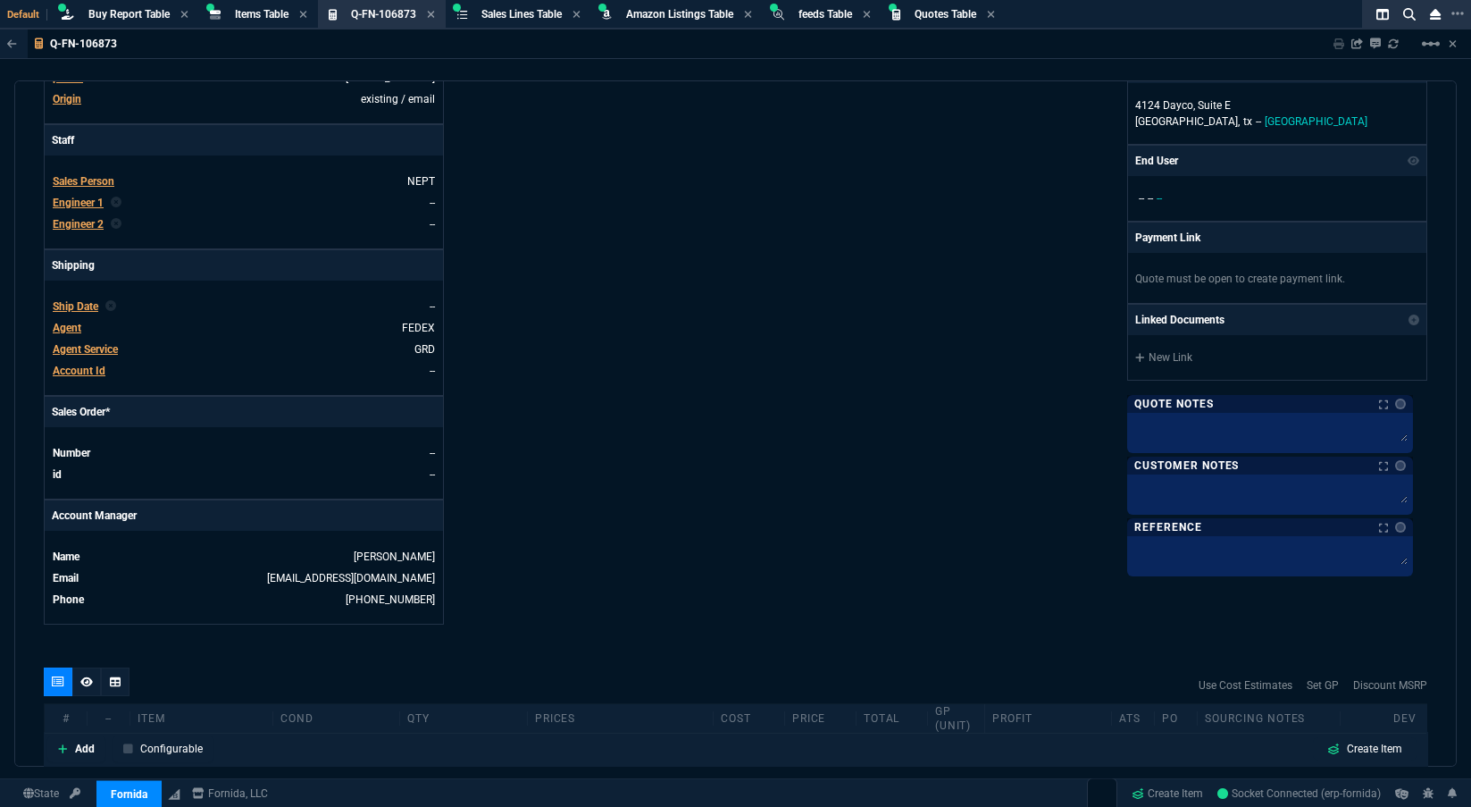
scroll to position [715, 0]
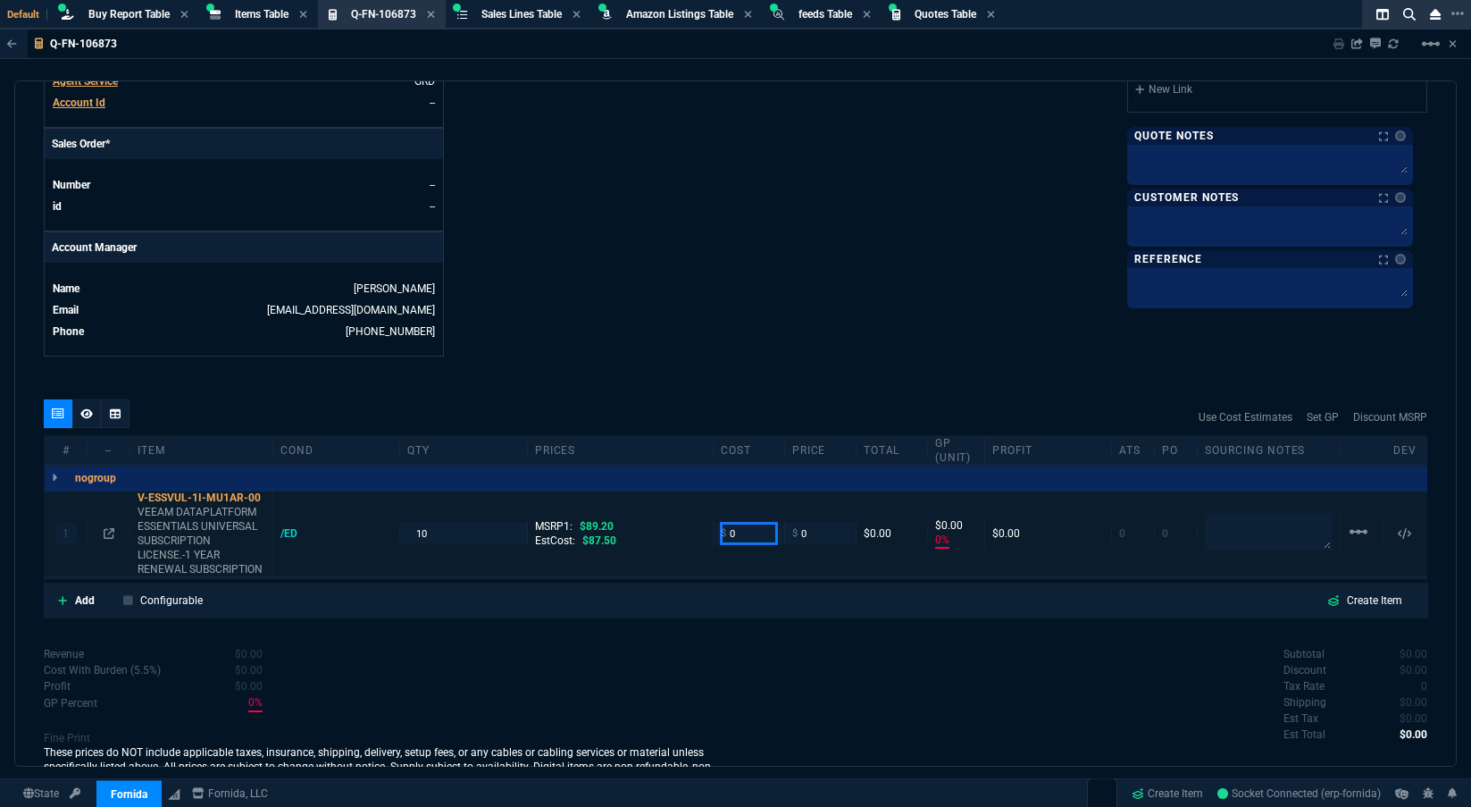
click at [755, 534] on input "0" at bounding box center [749, 533] width 56 height 21
drag, startPoint x: 737, startPoint y: 539, endPoint x: 707, endPoint y: 539, distance: 29.5
click at [714, 539] on div "$ 0" at bounding box center [749, 533] width 71 height 21
type input "77.43"
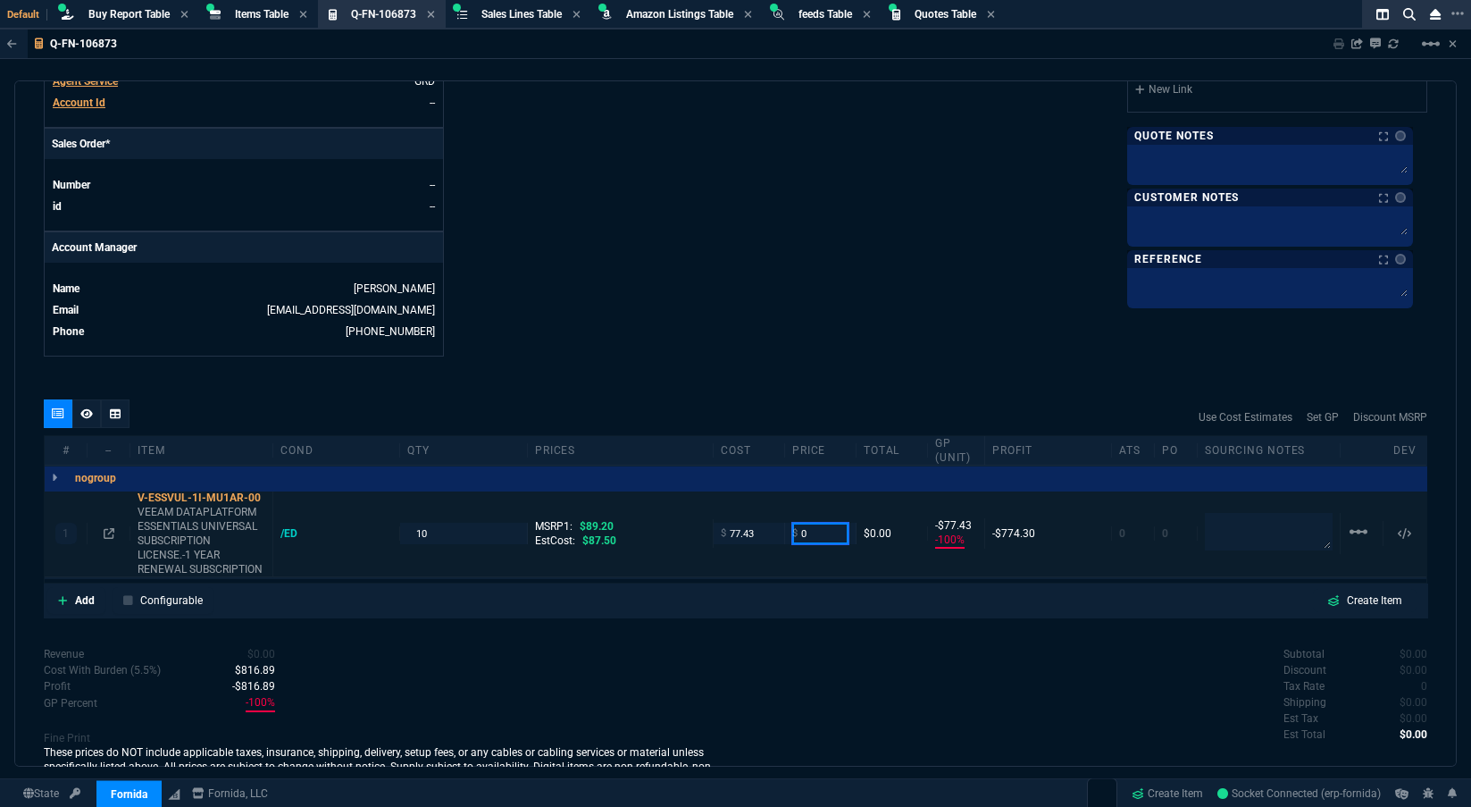
type input "-100"
type input "-77"
type input "89.20"
type input "89.2"
type input "13"
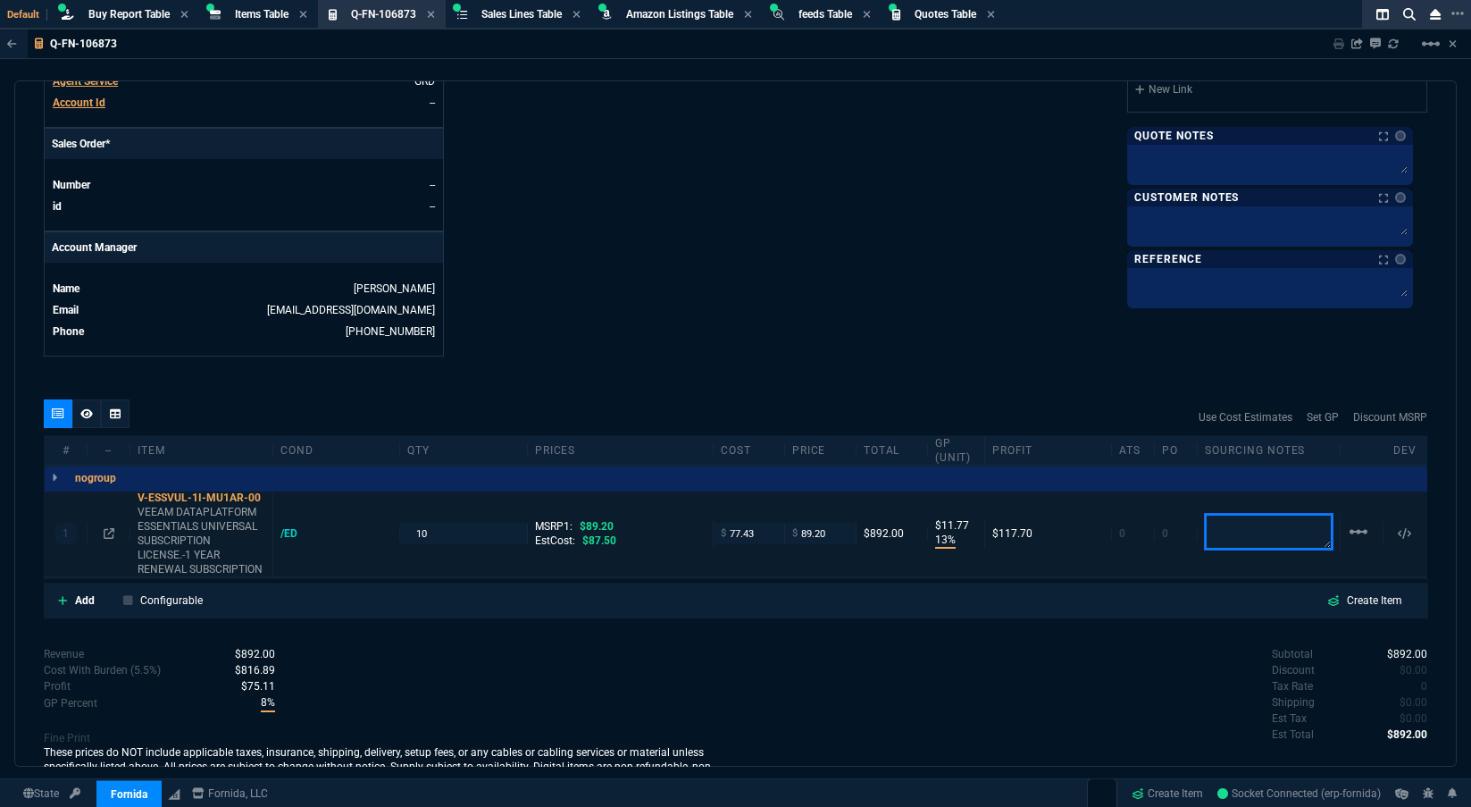
type input "12"
type input "0"
click at [1232, 529] on textarea at bounding box center [1269, 532] width 128 height 36
click at [1261, 523] on textarea "Synnex" at bounding box center [1269, 532] width 128 height 38
paste textarea "Quote#: 153619707"
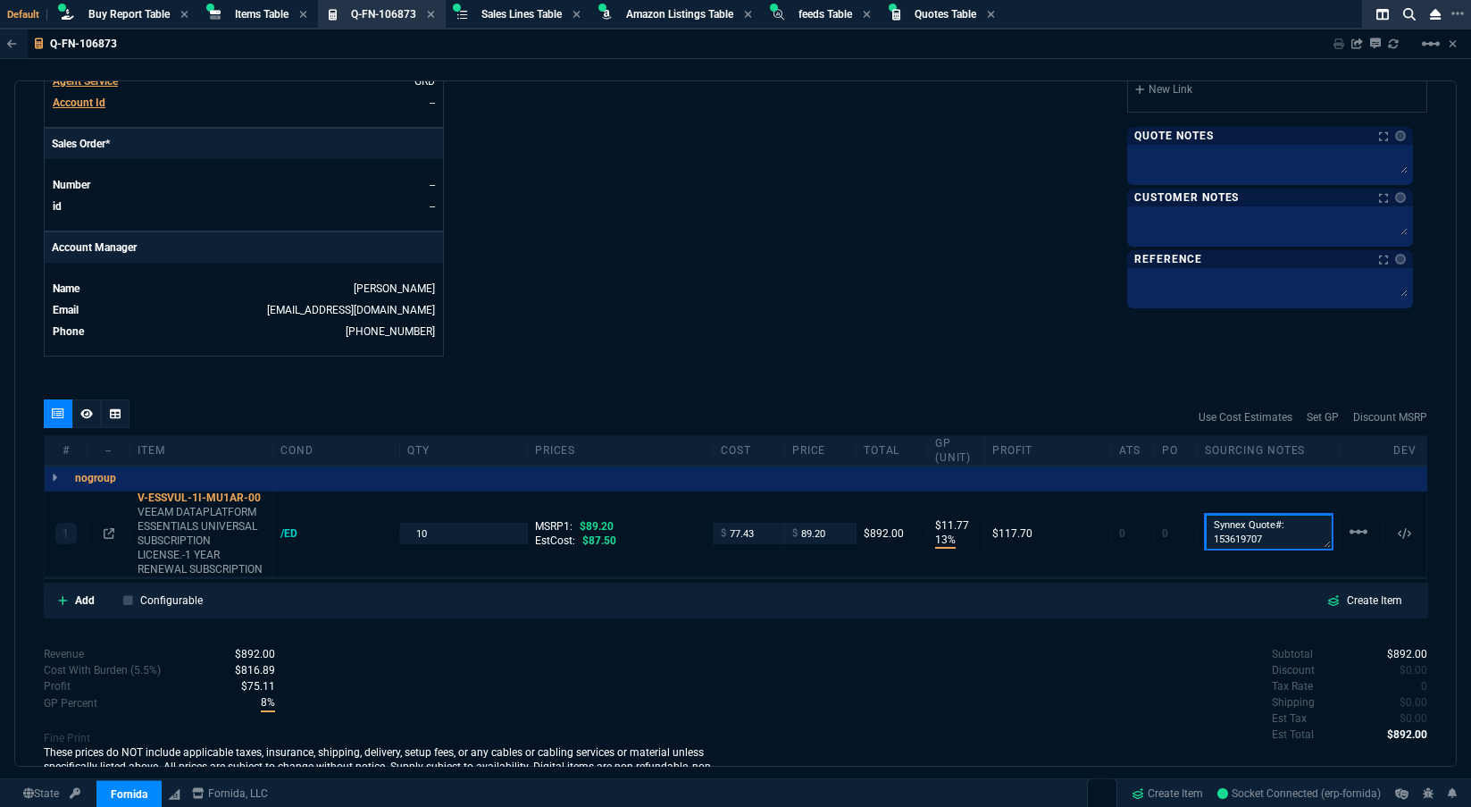
type textarea "Synnex Quote#: 153619707"
click at [914, 357] on div "quote Q-FN-106873 draft Fornida, LLC 2609 Technology Dr Suite 300 Plano, TX 750…" at bounding box center [735, 423] width 1443 height 686
click at [626, 365] on div "quote Q-FN-106873 draft Fornida, LLC 2609 Technology Dr Suite 300 Plano, TX 750…" at bounding box center [735, 423] width 1443 height 686
click at [87, 418] on icon at bounding box center [86, 413] width 13 height 11
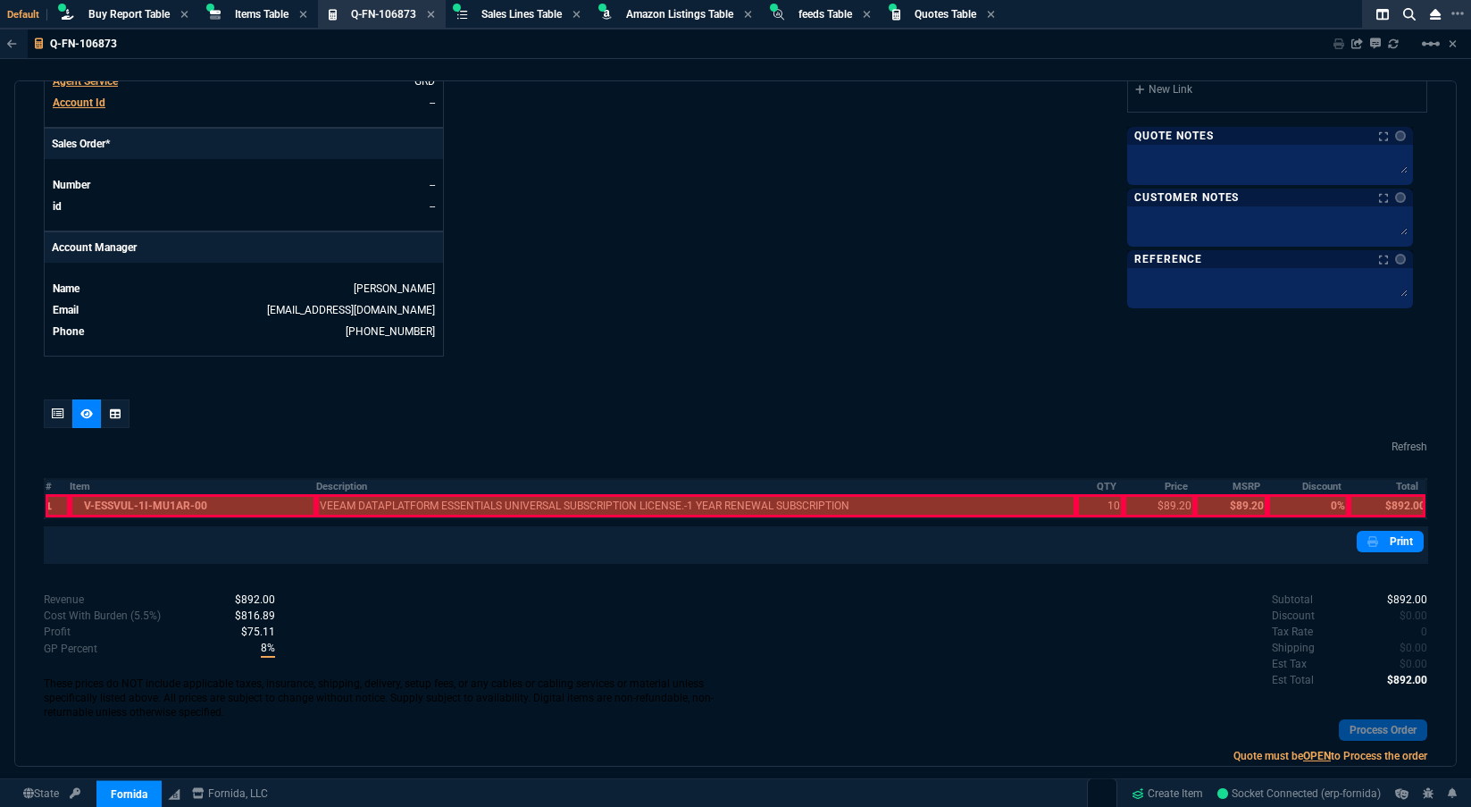
click at [49, 506] on div at bounding box center [58, 505] width 24 height 23
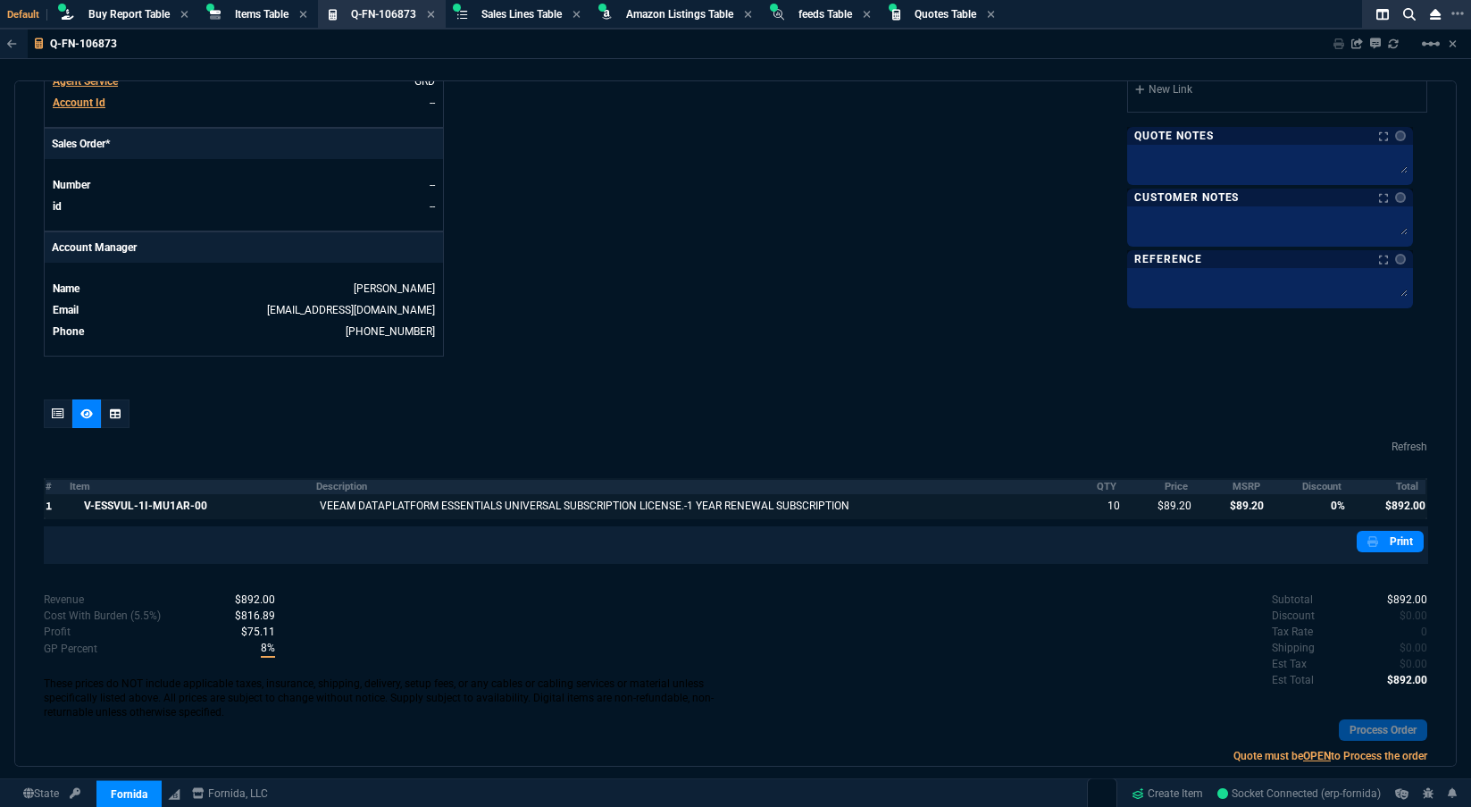
click at [1243, 489] on th "MSRP" at bounding box center [1230, 486] width 71 height 15
click at [1313, 487] on th "Discount" at bounding box center [1308, 486] width 81 height 15
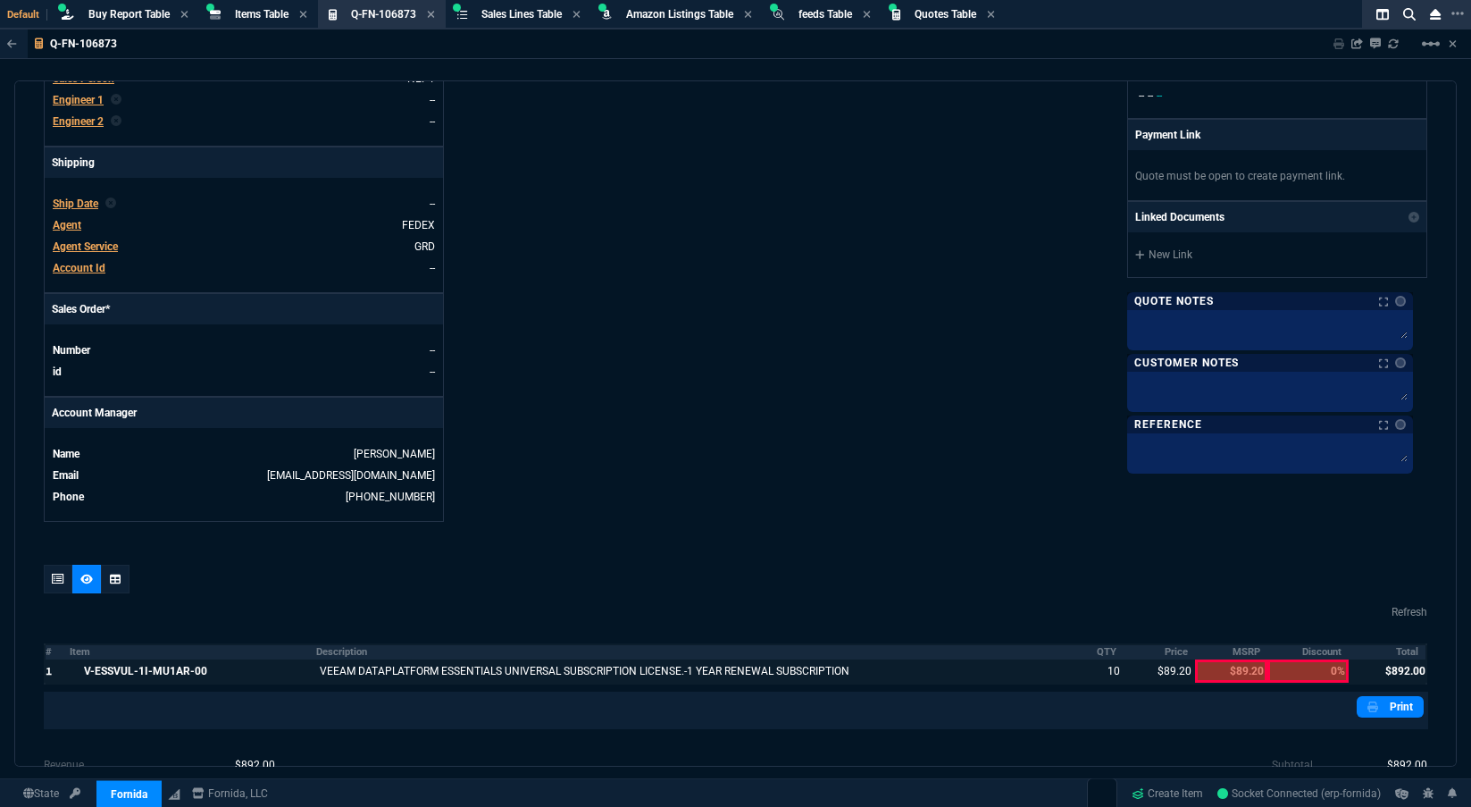
scroll to position [536, 0]
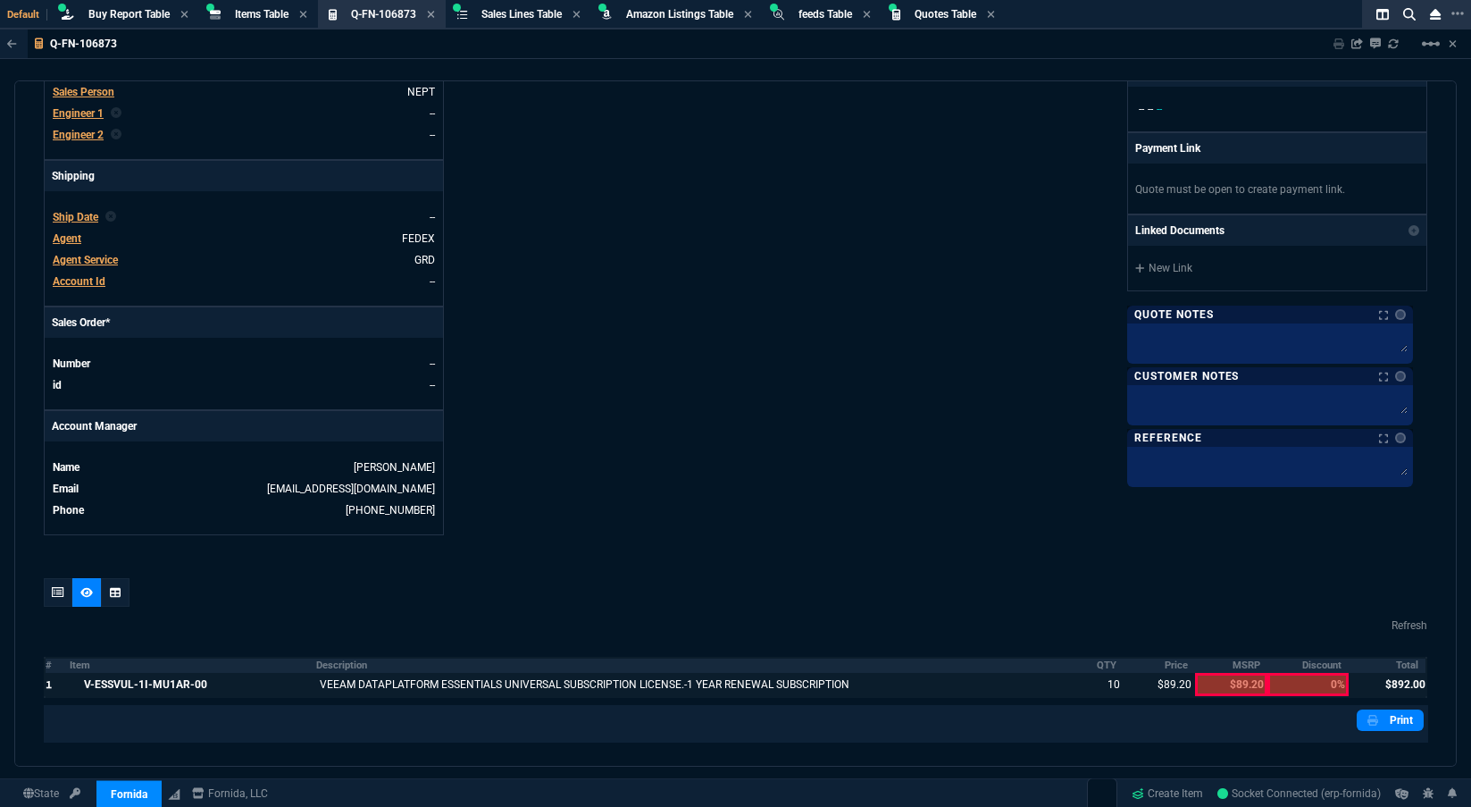
click at [691, 352] on div "Details Number Q-FN-106873 Order ID Q-FN-106873 Customer Code TNT100 Total Unit…" at bounding box center [390, 74] width 692 height 922
